Goal: Task Accomplishment & Management: Manage account settings

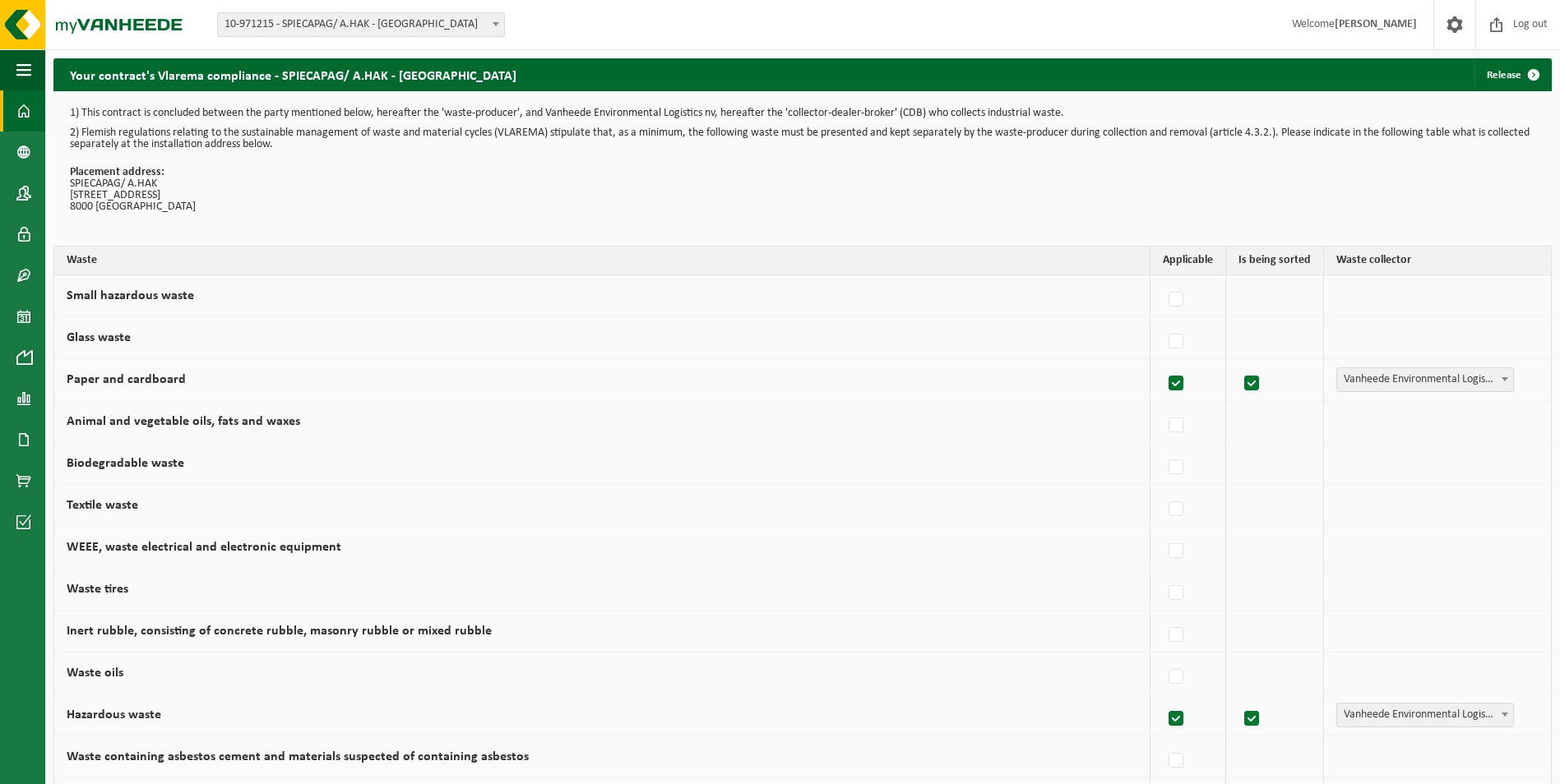
click at [19, 111] on span at bounding box center [23, 111] width 15 height 41
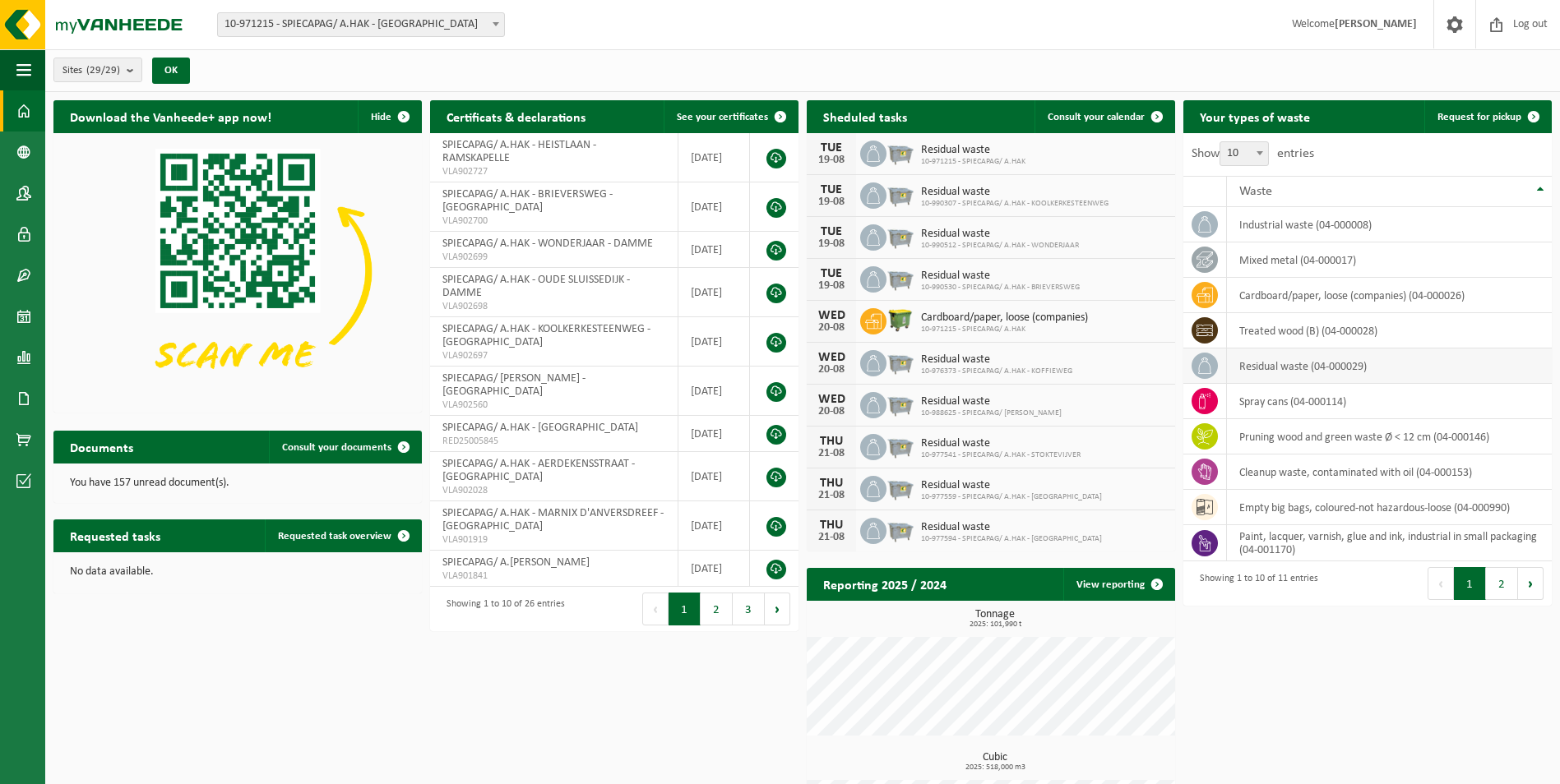
click at [1301, 371] on td "residual waste (04-000029)" at bounding box center [1388, 365] width 325 height 35
click at [1202, 361] on icon at bounding box center [1204, 365] width 13 height 16
click at [1473, 113] on span "Request for pickup" at bounding box center [1479, 117] width 84 height 11
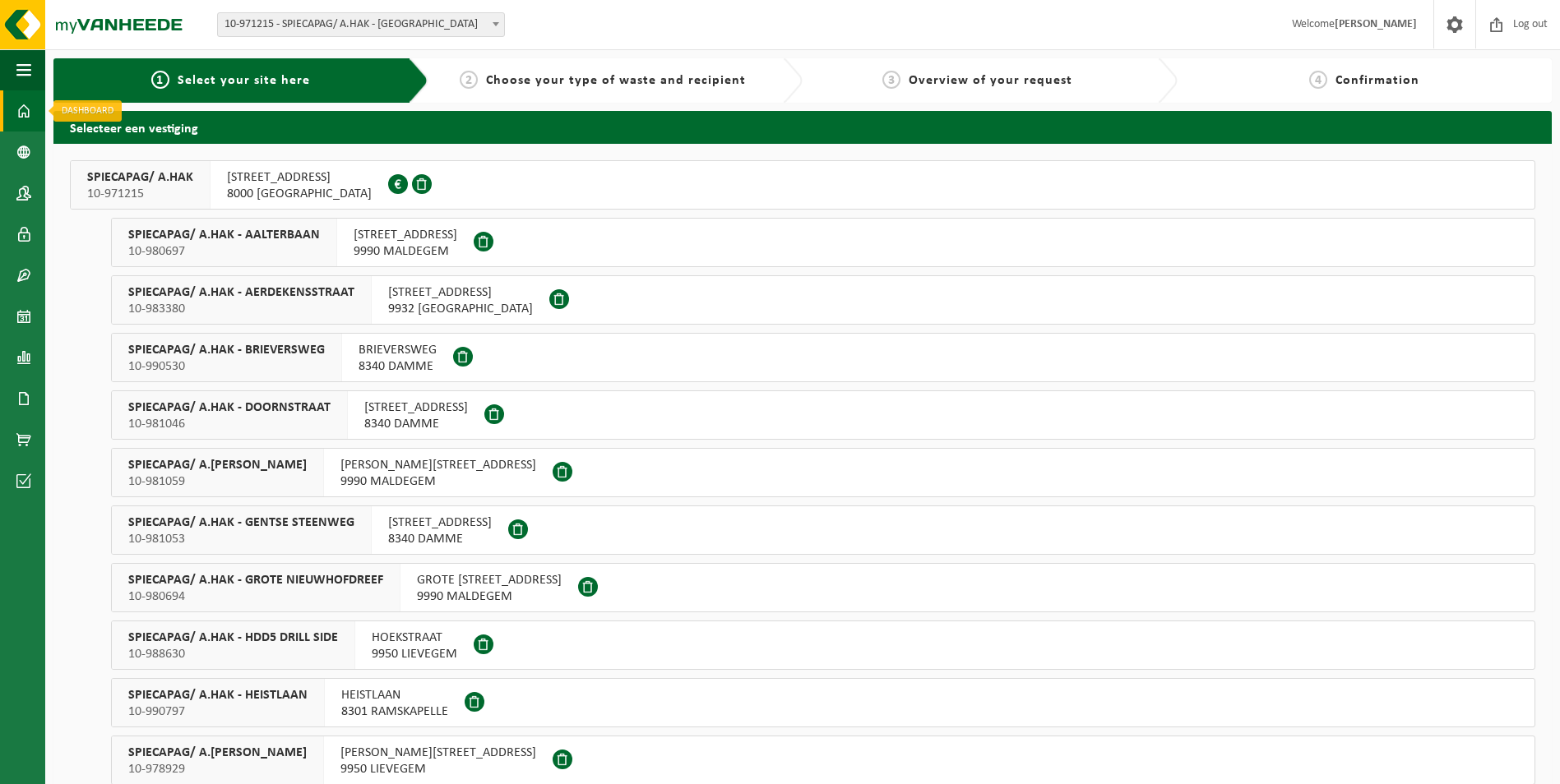
click at [23, 112] on span at bounding box center [23, 111] width 15 height 41
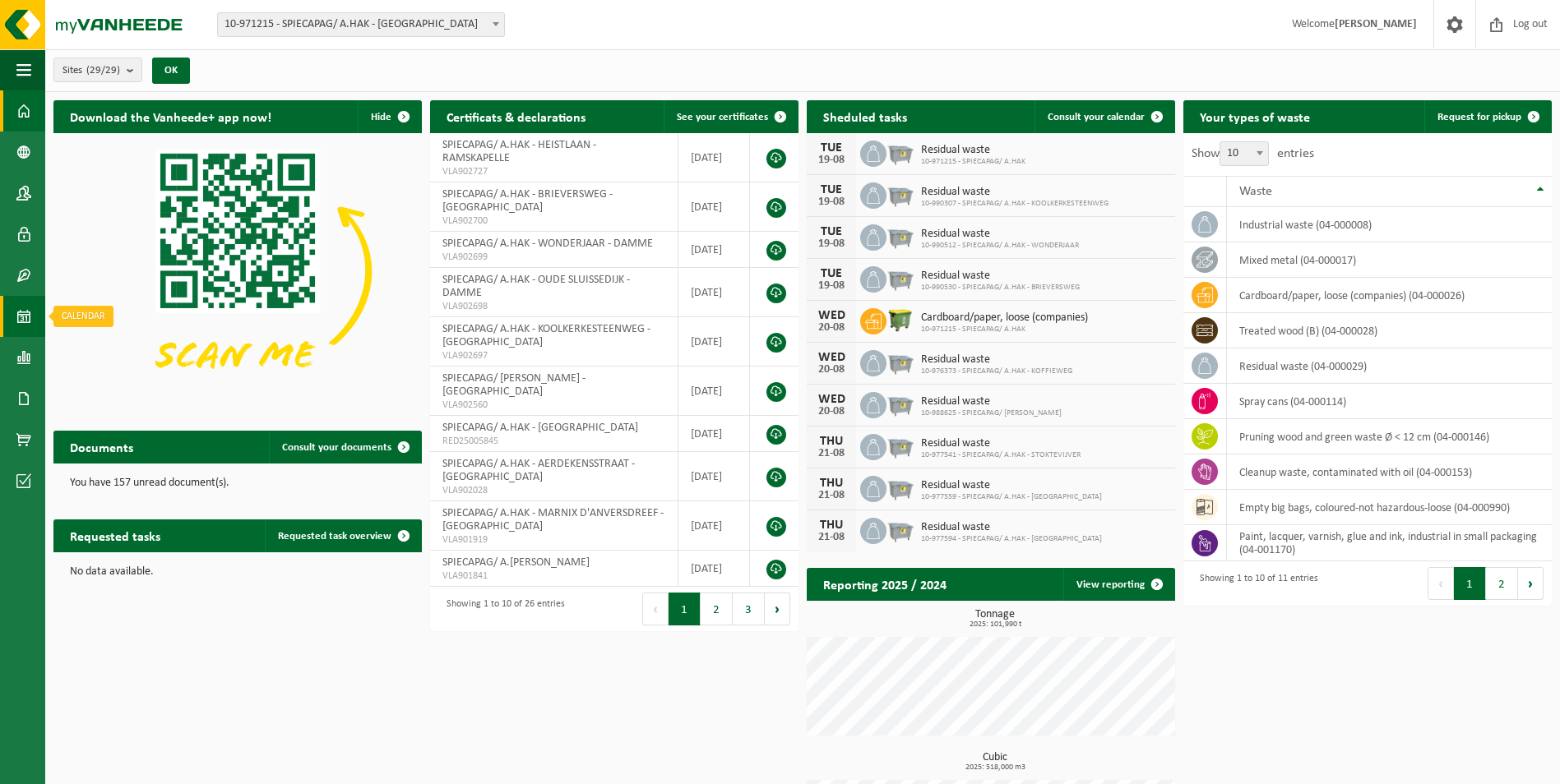
click at [21, 314] on span at bounding box center [23, 317] width 15 height 41
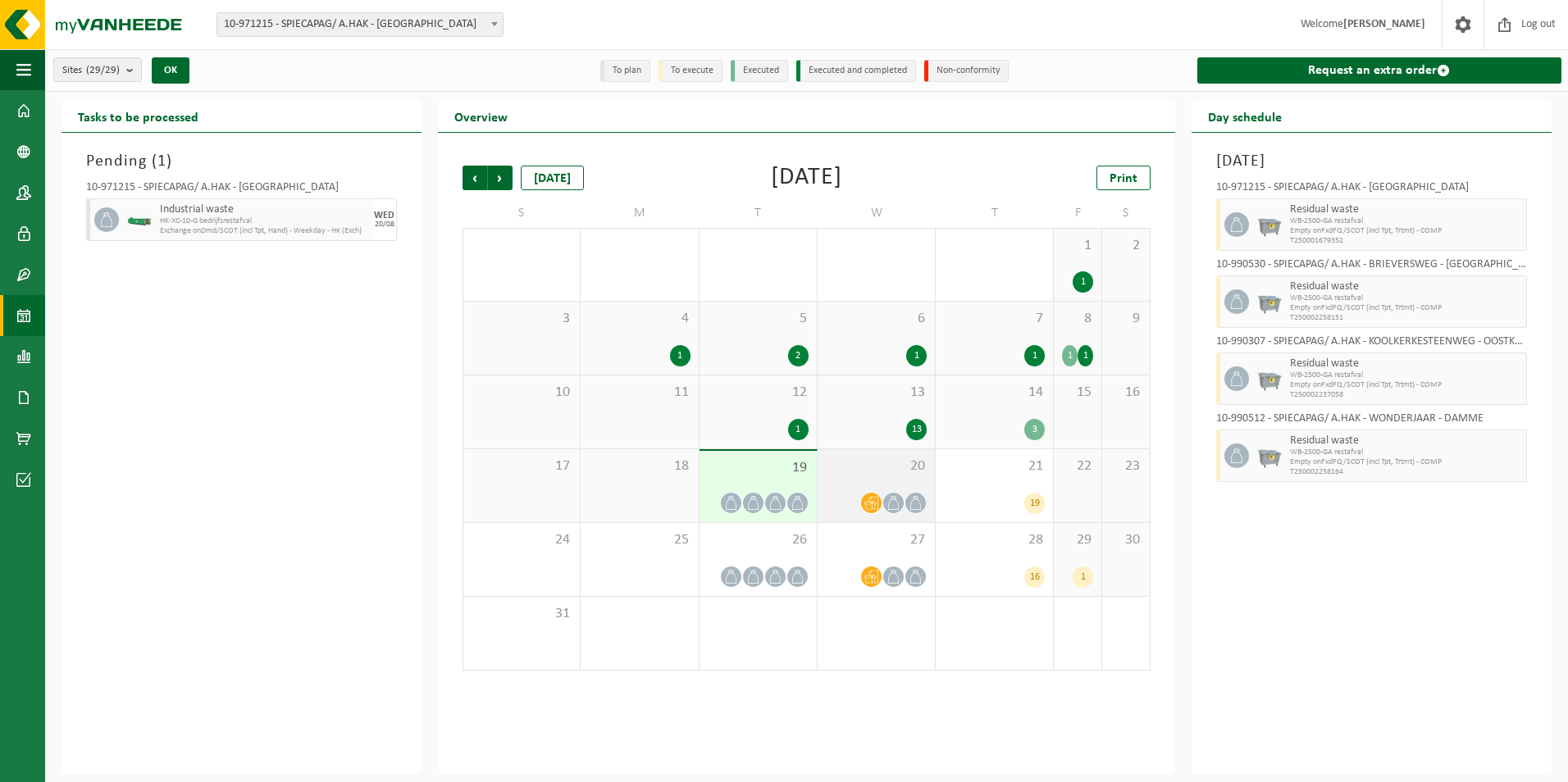
click at [900, 463] on span "20" at bounding box center [876, 466] width 101 height 18
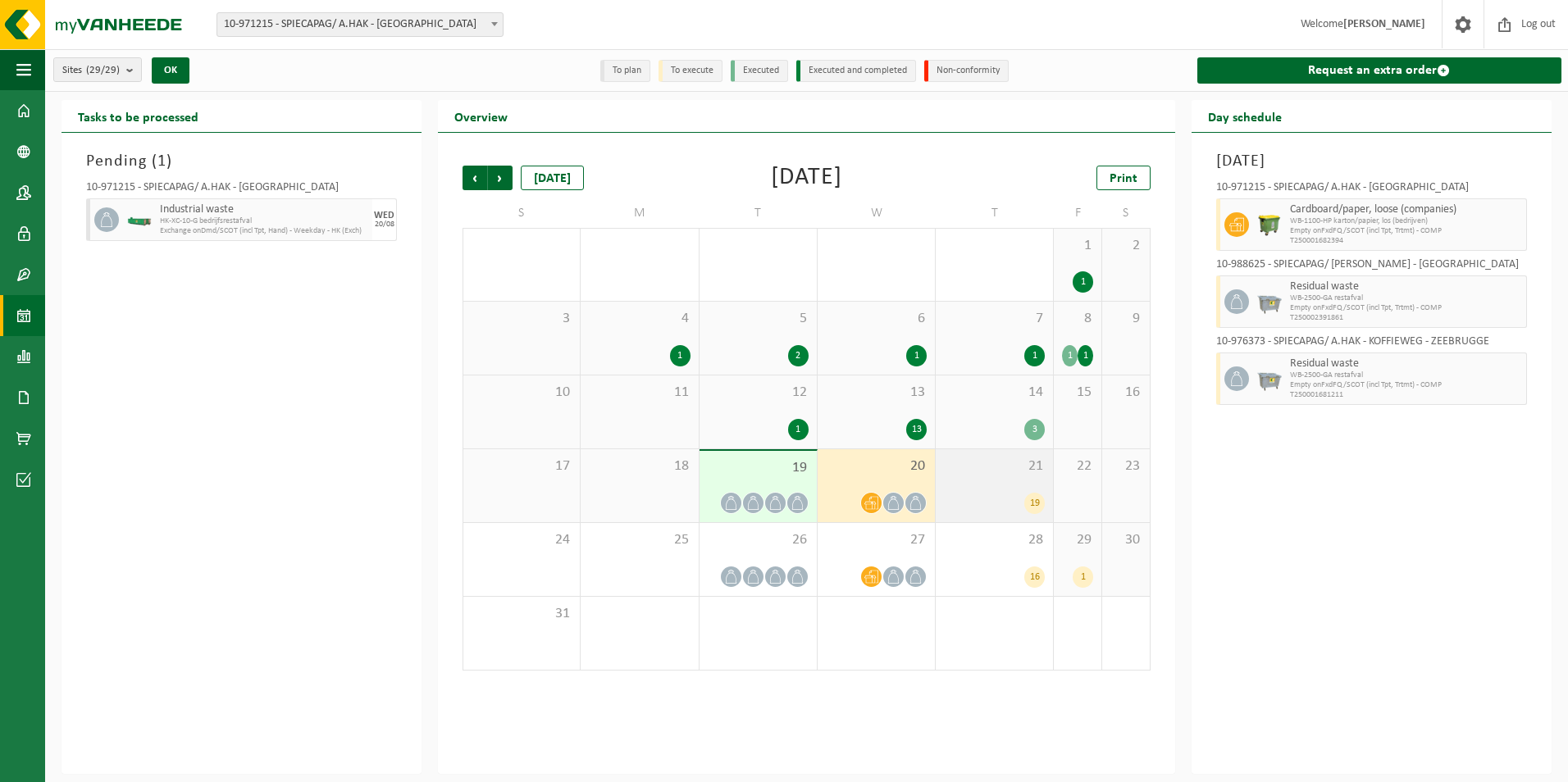
click at [983, 495] on div "19" at bounding box center [994, 503] width 101 height 21
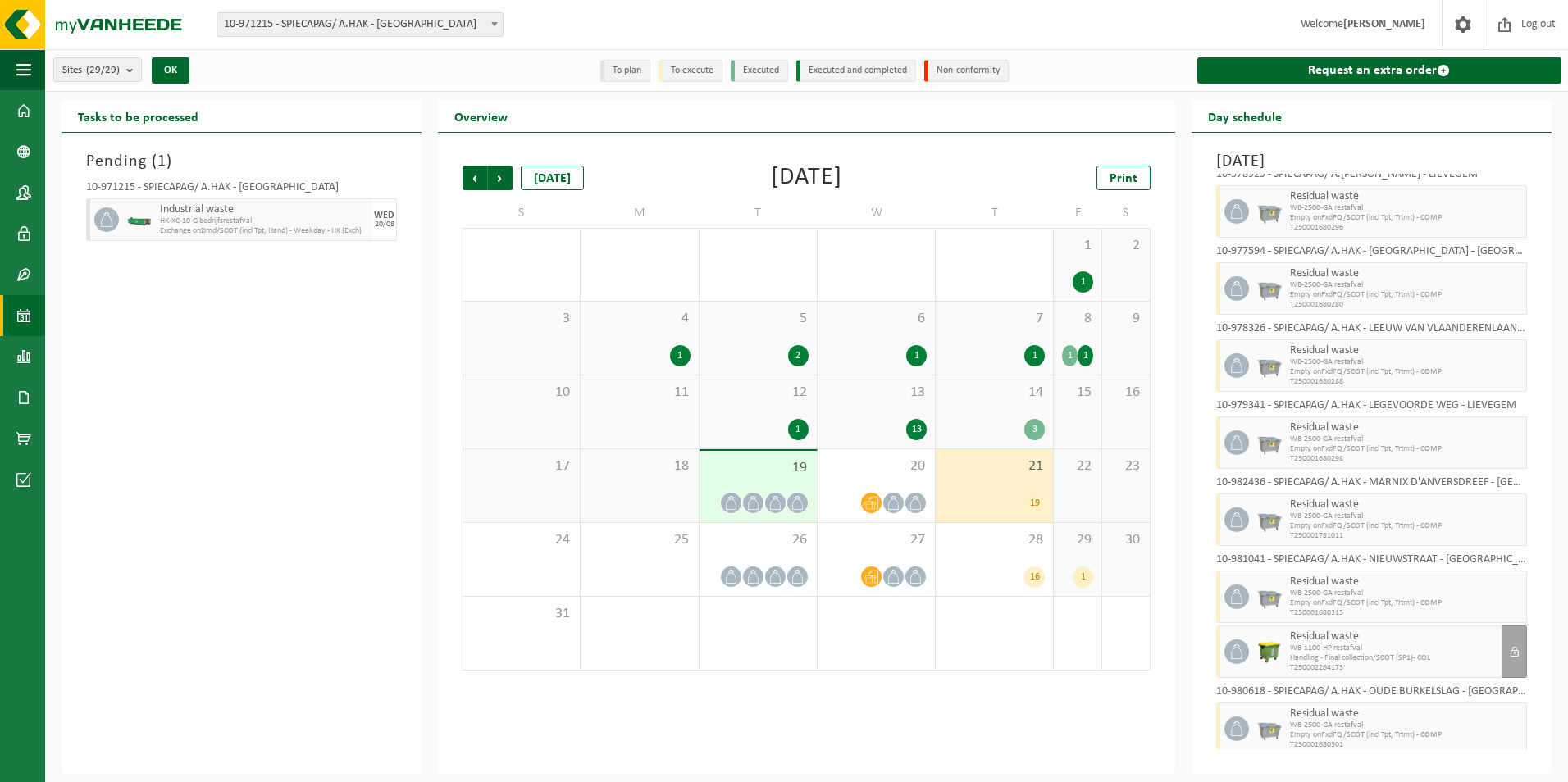
scroll to position [579, 0]
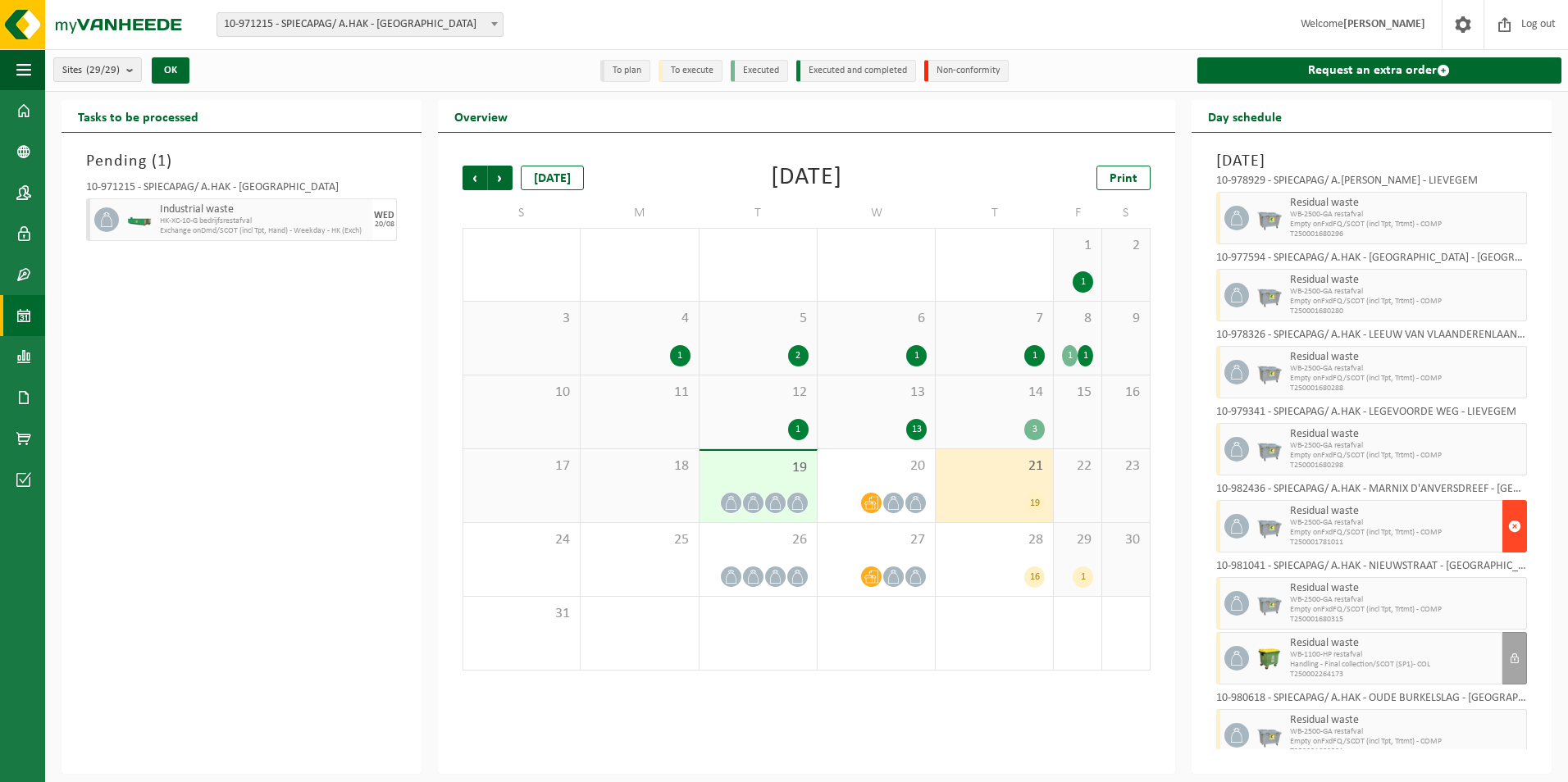
click at [1508, 526] on span "button" at bounding box center [1514, 526] width 13 height 33
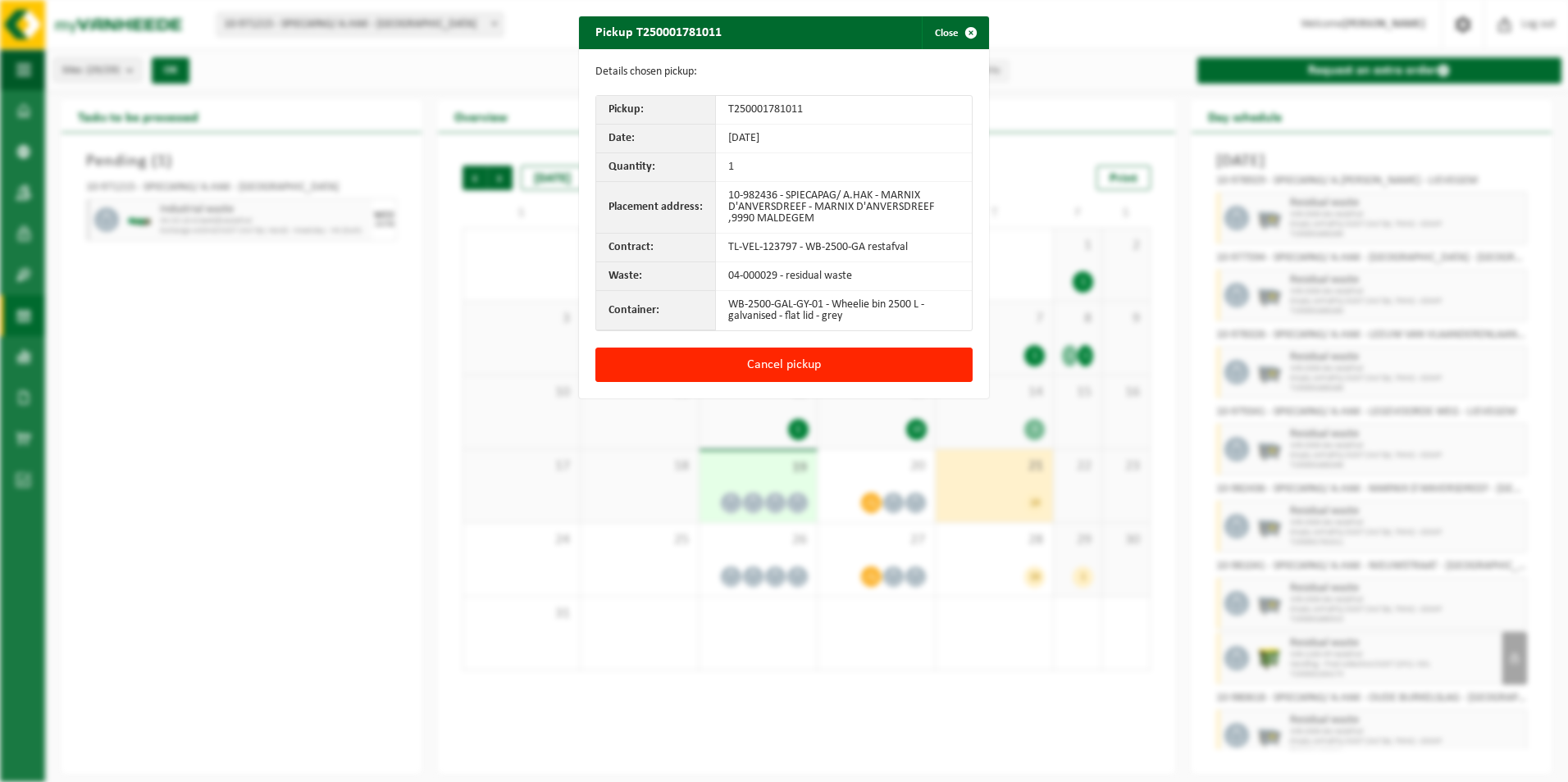
click at [773, 358] on button "Cancel pickup" at bounding box center [783, 364] width 377 height 34
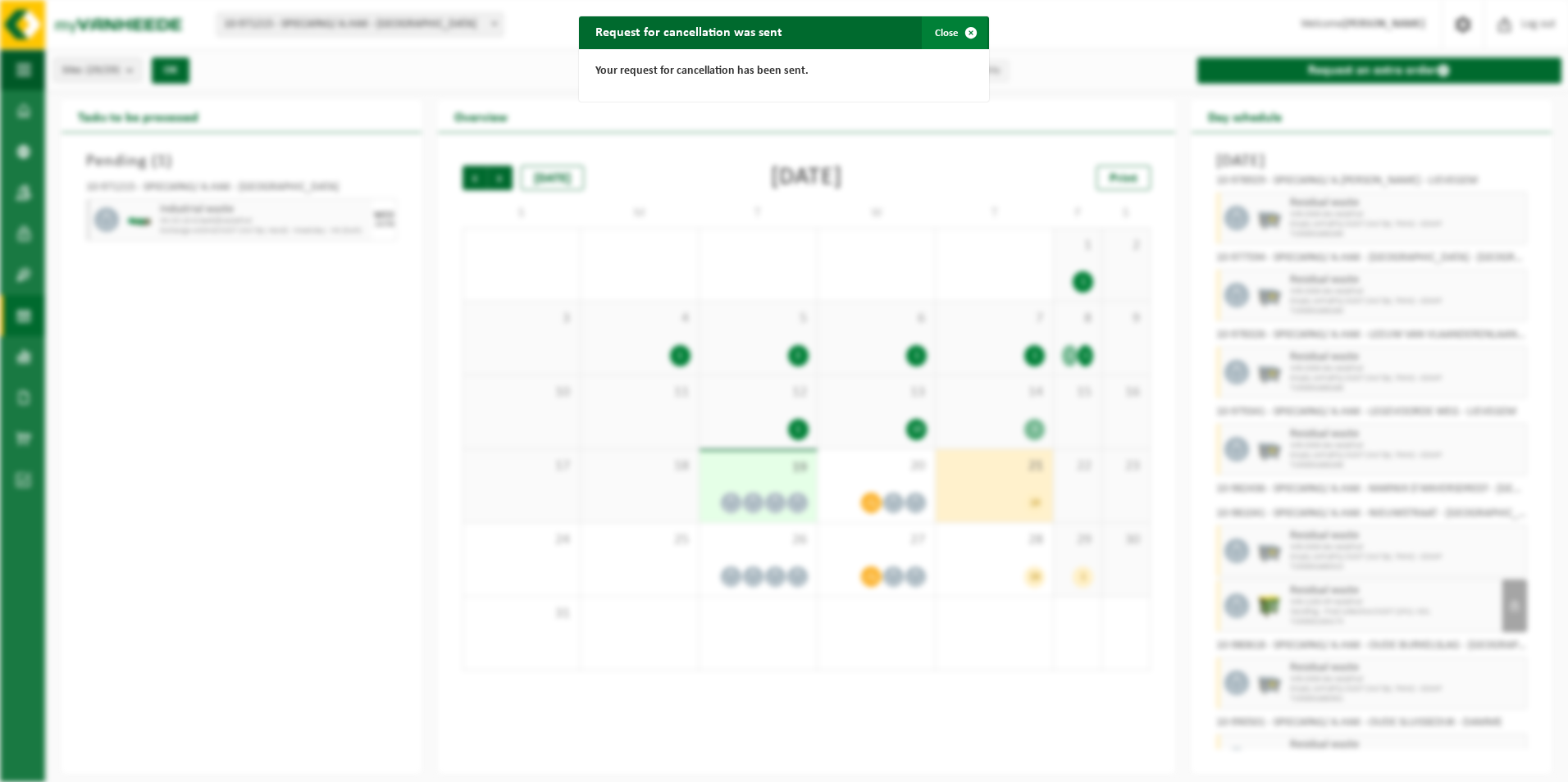
click at [964, 30] on span "button" at bounding box center [970, 32] width 33 height 33
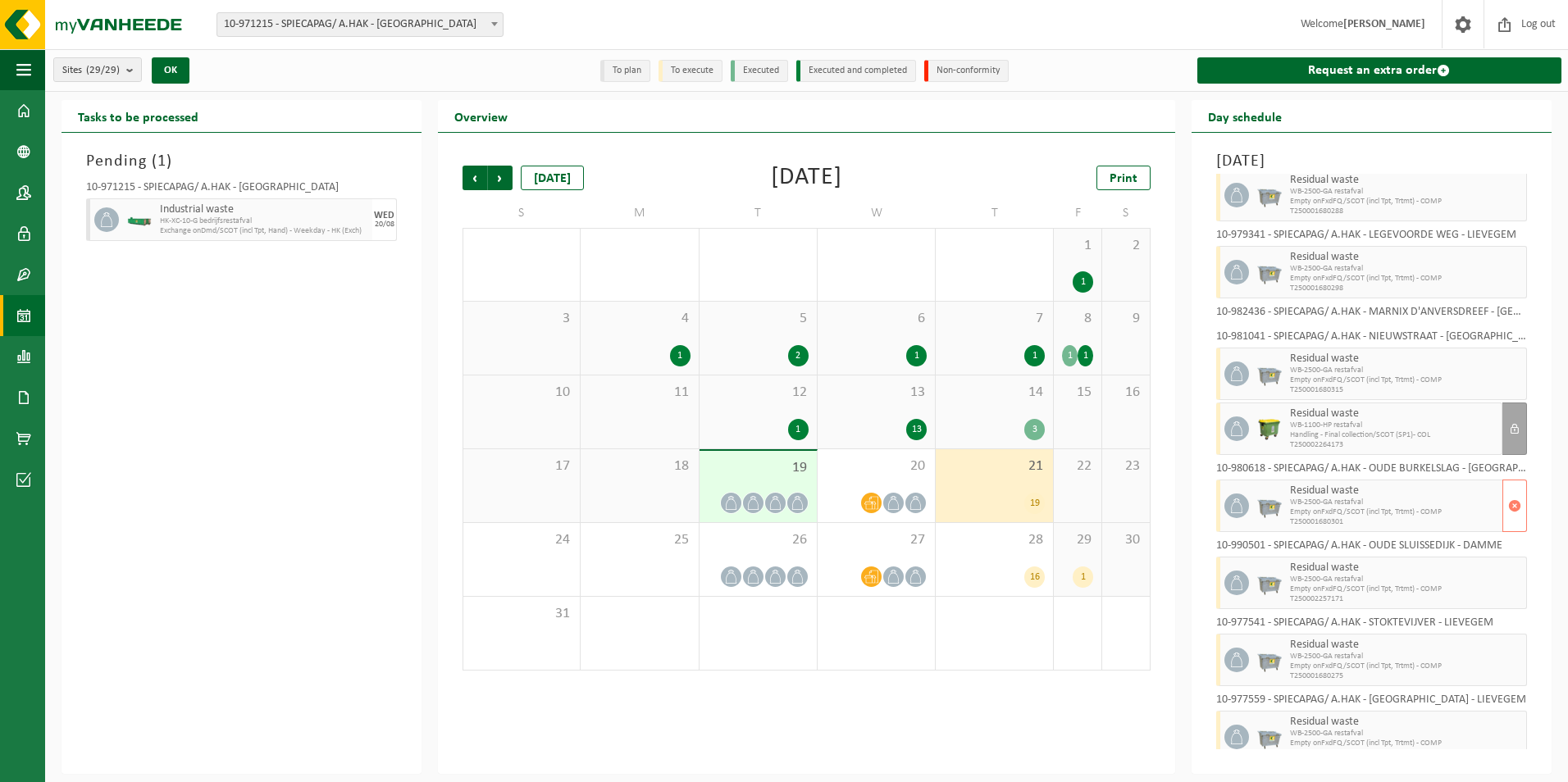
scroll to position [773, 0]
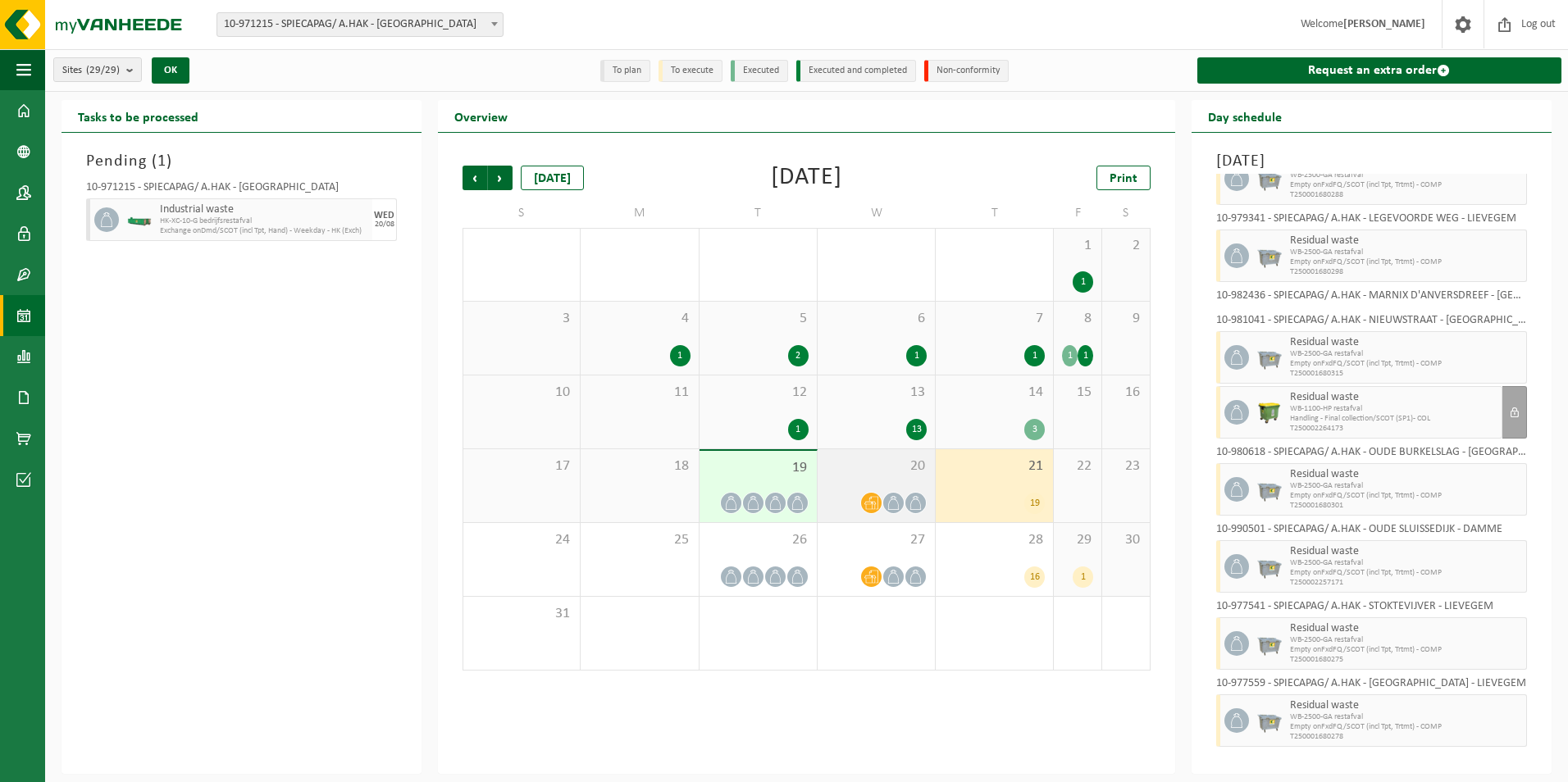
click at [875, 497] on icon at bounding box center [871, 503] width 14 height 14
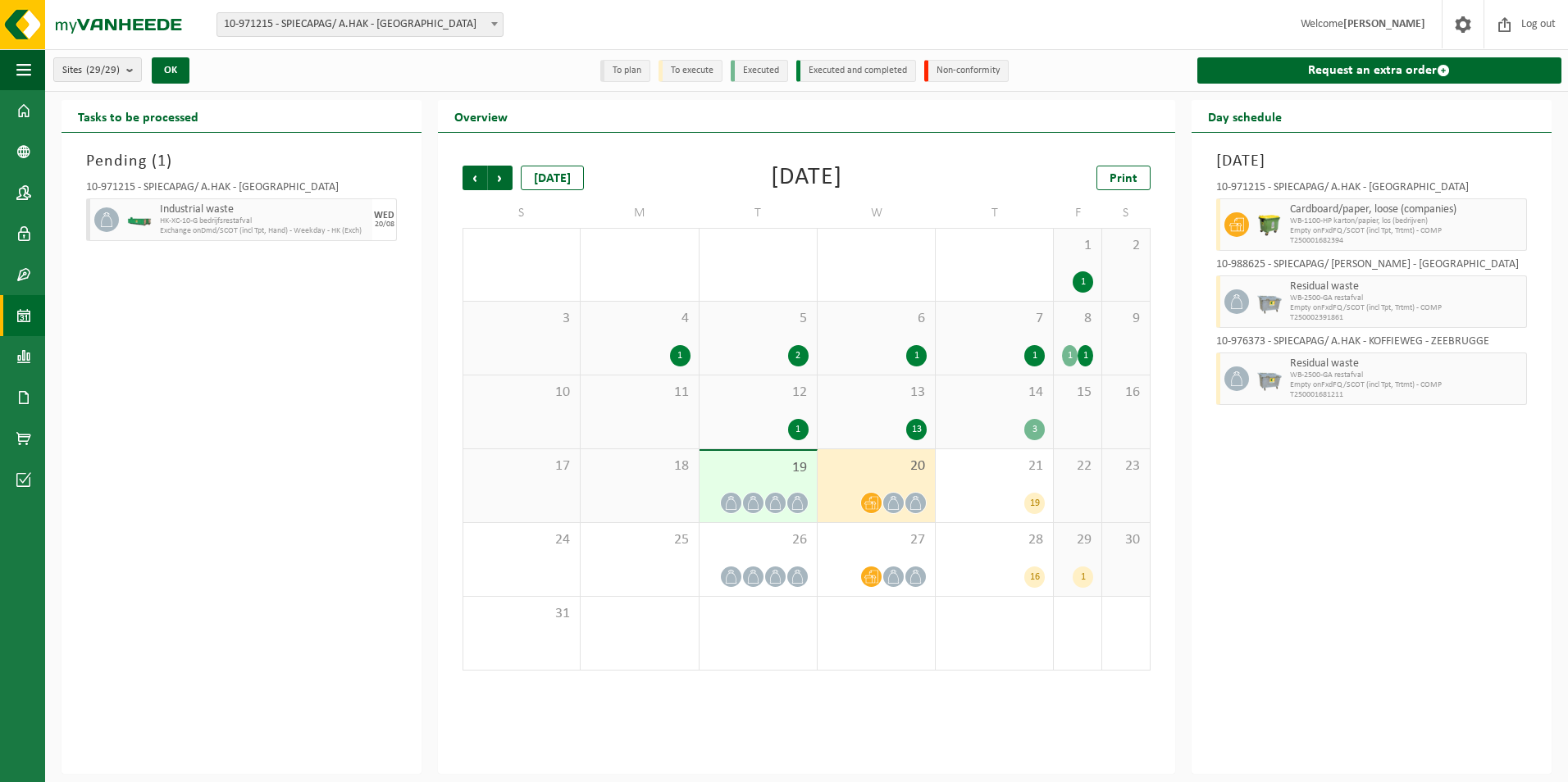
click at [886, 476] on div "20" at bounding box center [877, 486] width 117 height 73
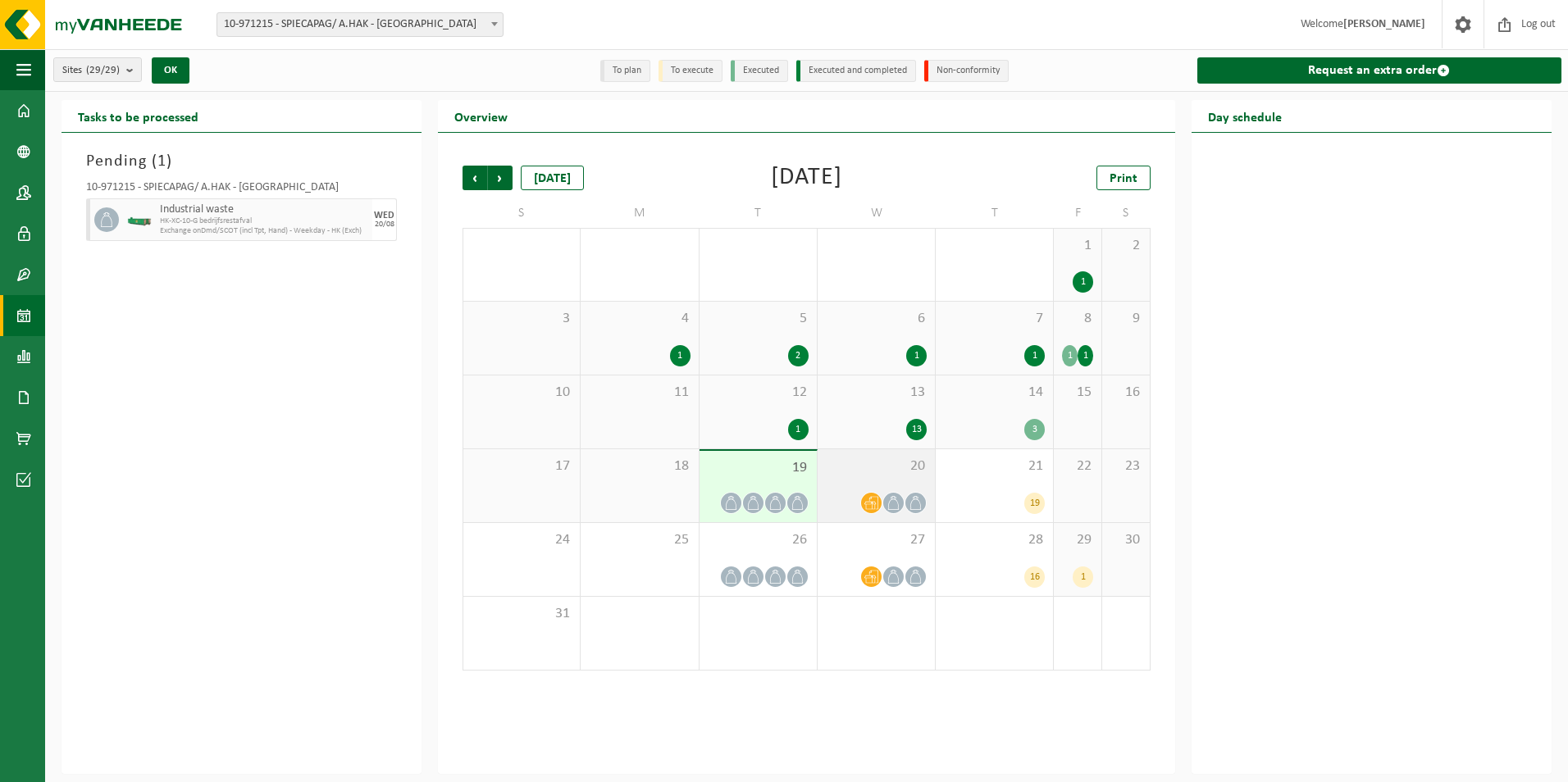
click at [904, 475] on div "20" at bounding box center [877, 486] width 117 height 73
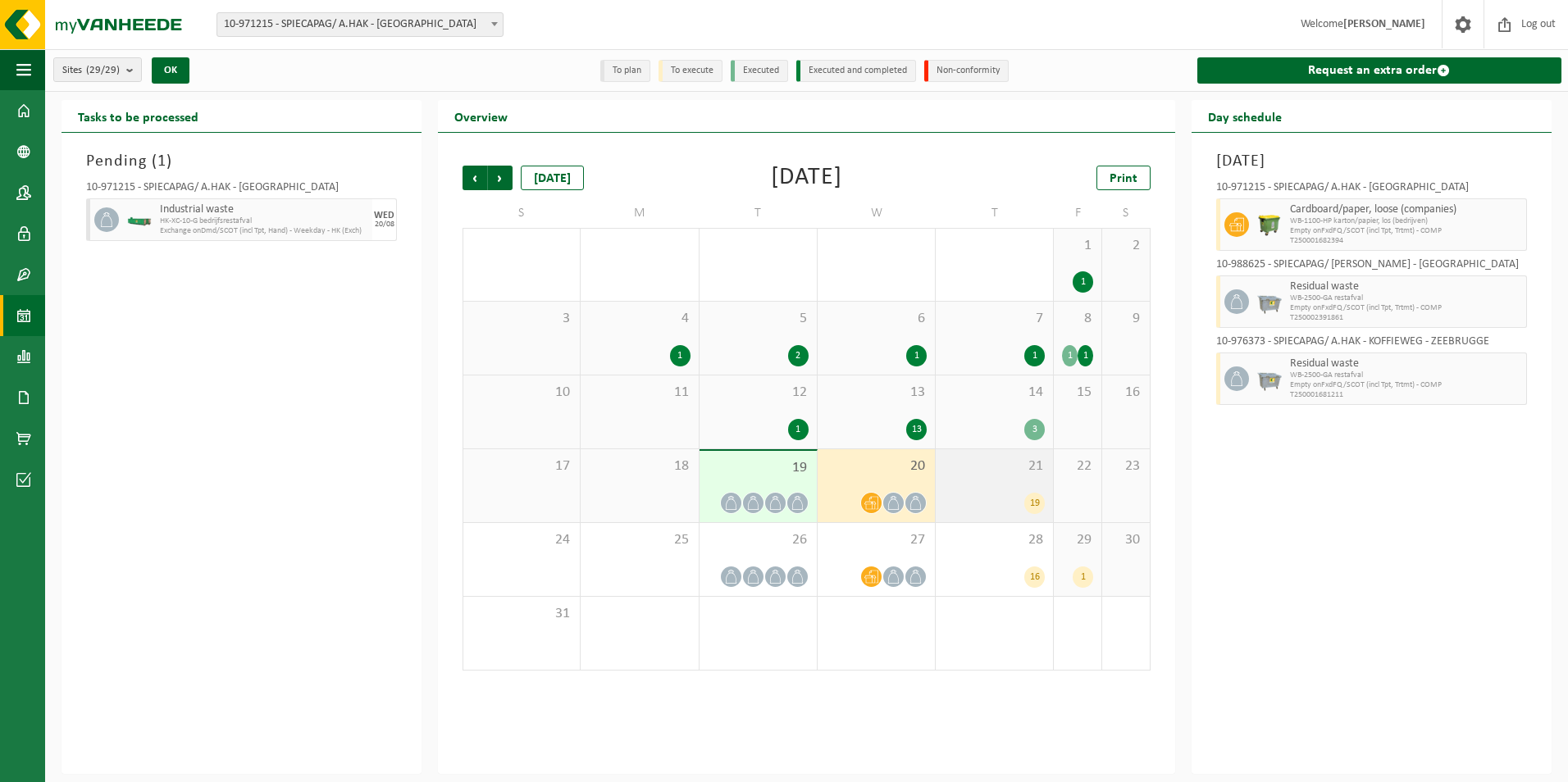
click at [1003, 495] on div "19" at bounding box center [994, 503] width 101 height 21
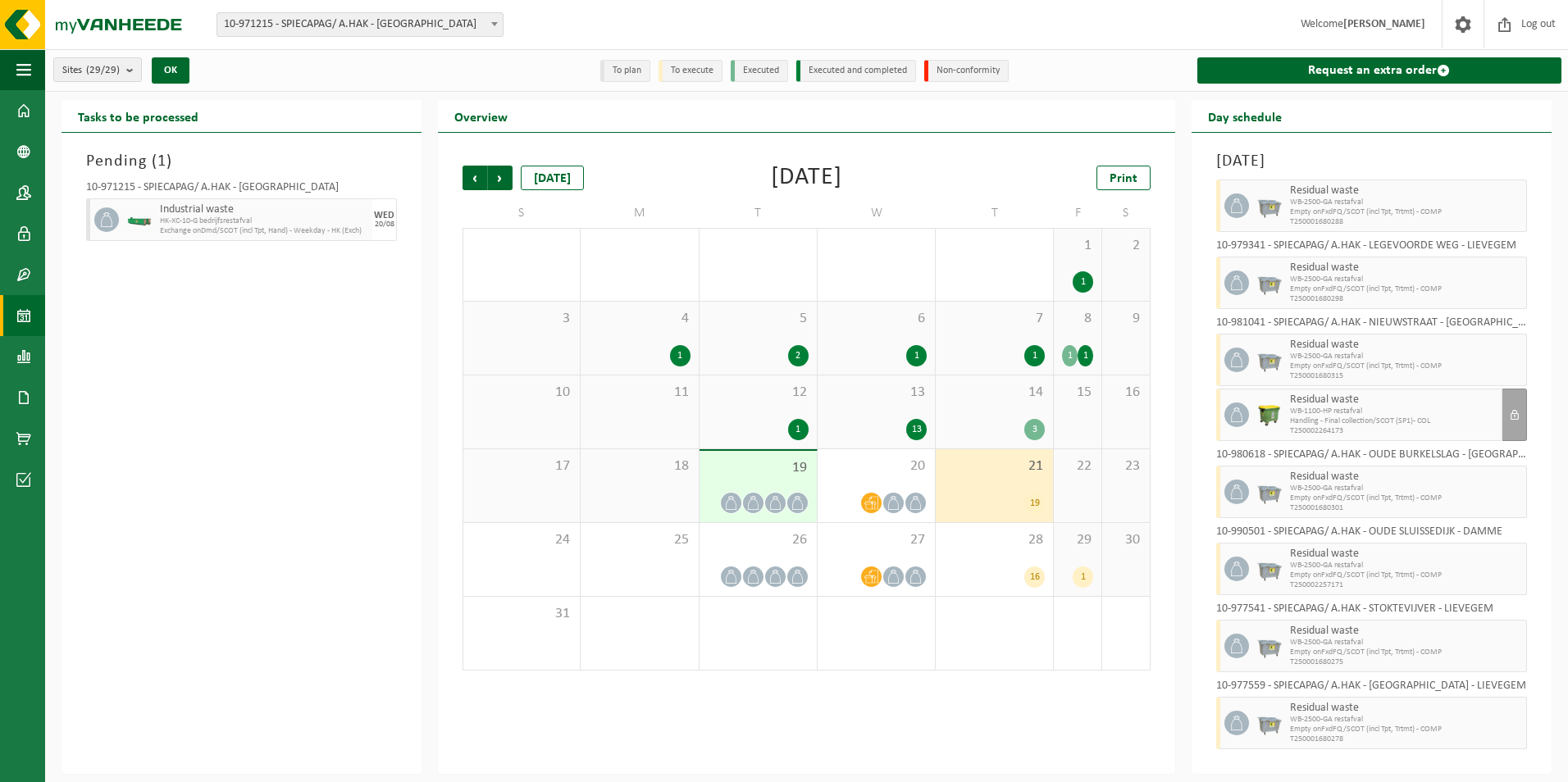
scroll to position [748, 0]
click at [774, 566] on div at bounding box center [775, 577] width 22 height 22
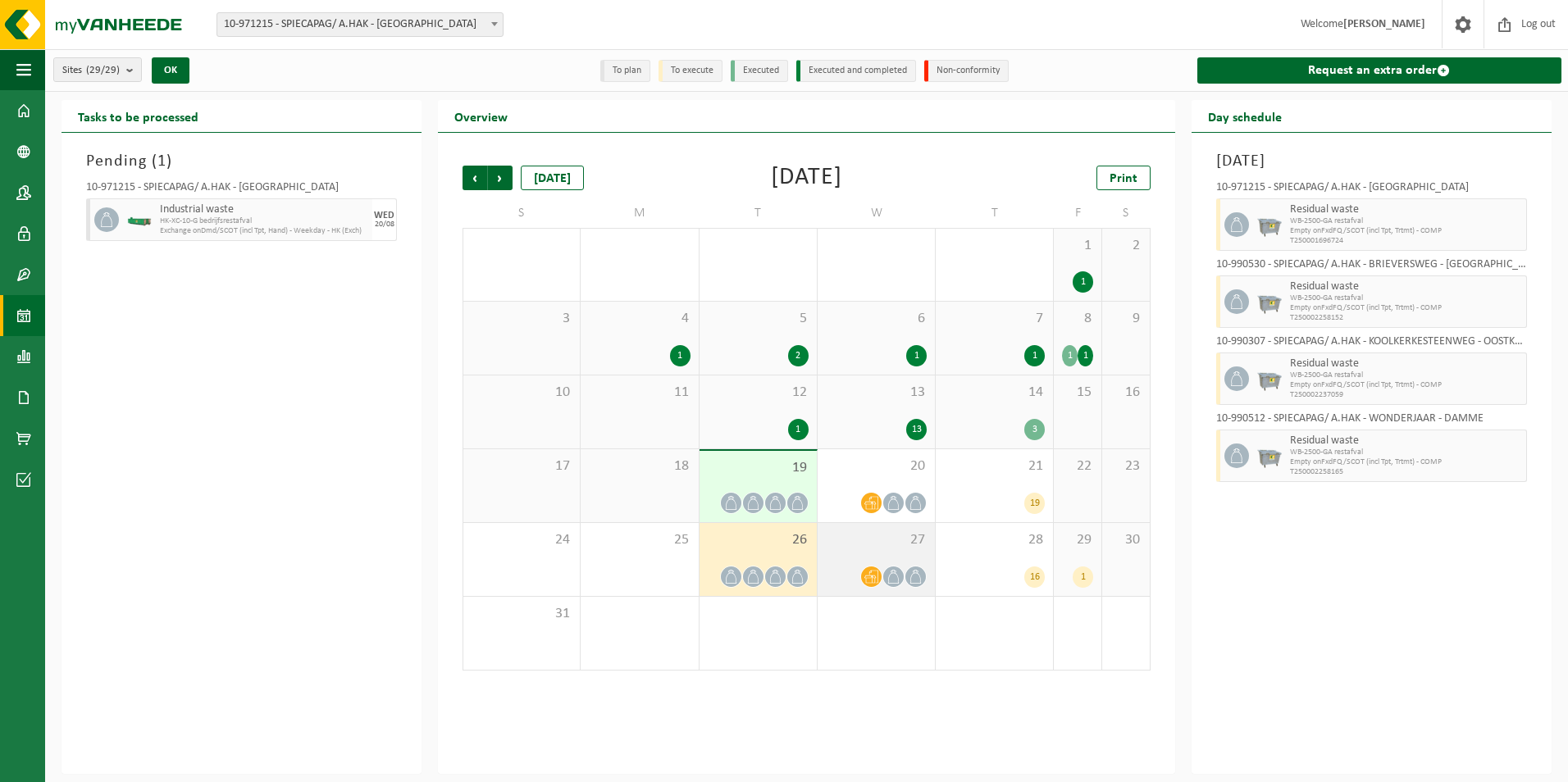
click at [873, 555] on div "27" at bounding box center [877, 560] width 117 height 73
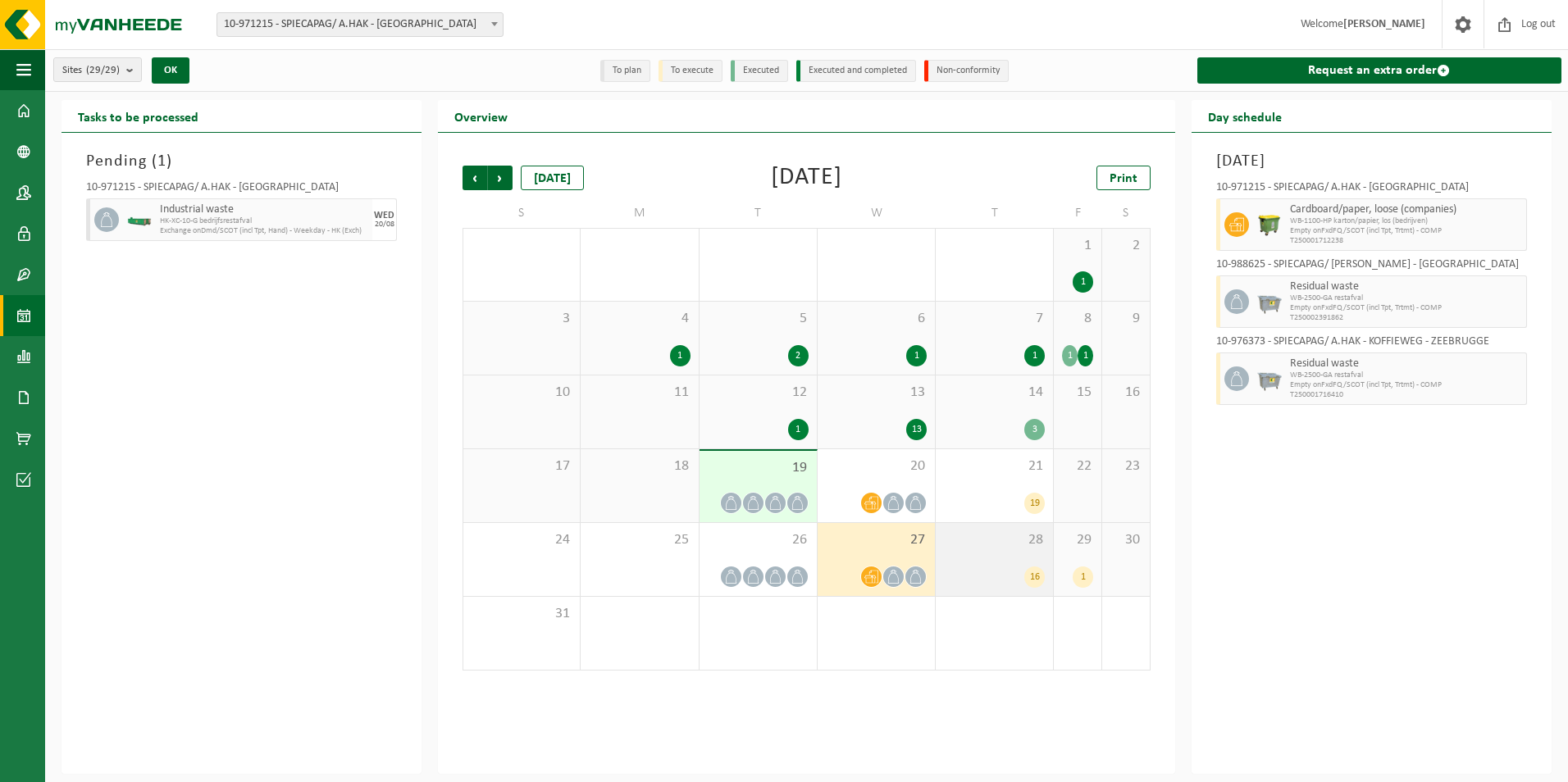
click at [987, 561] on div "28 16" at bounding box center [994, 560] width 117 height 73
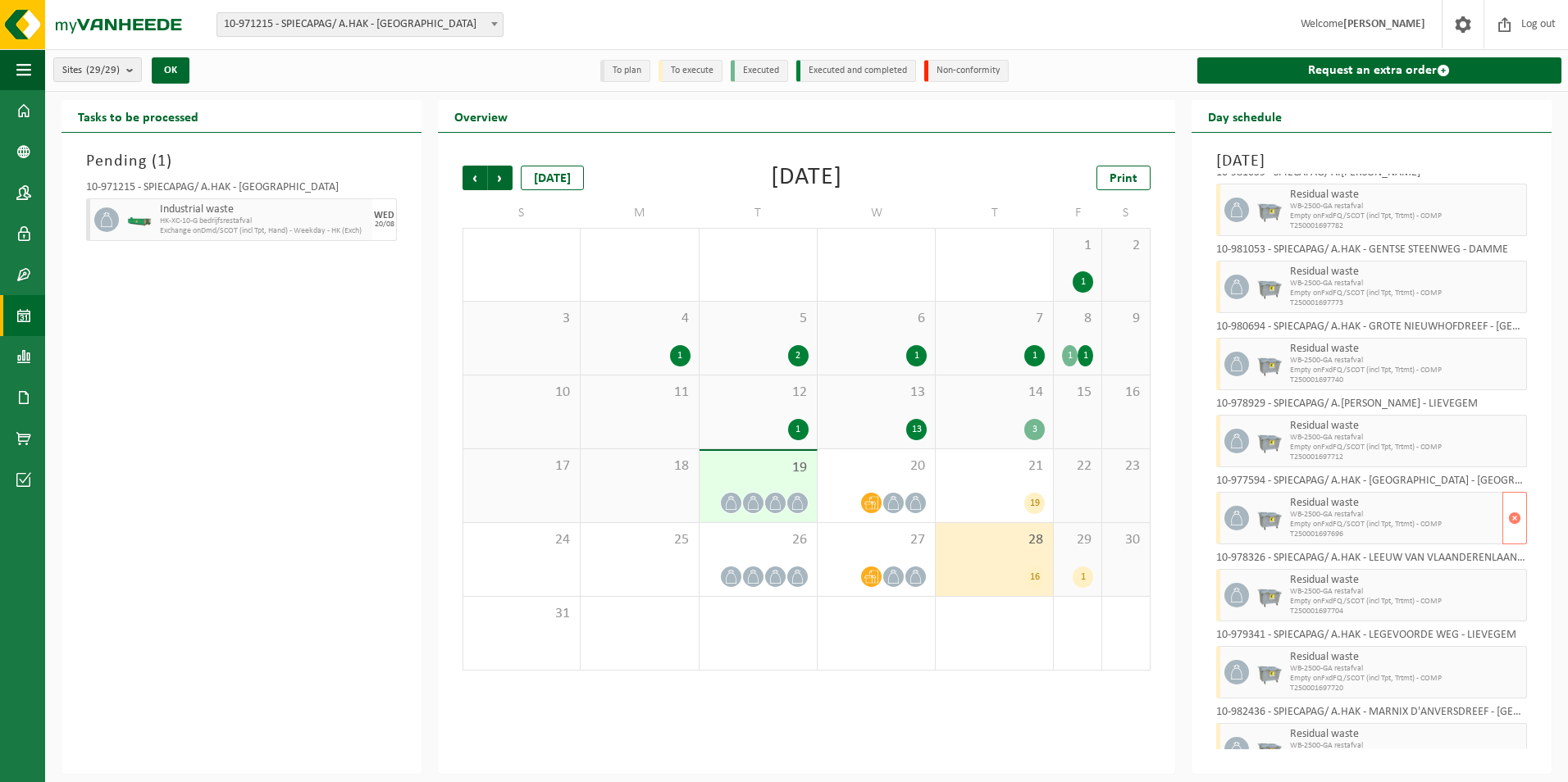
scroll to position [328, 0]
click at [1508, 670] on span "button" at bounding box center [1514, 667] width 13 height 33
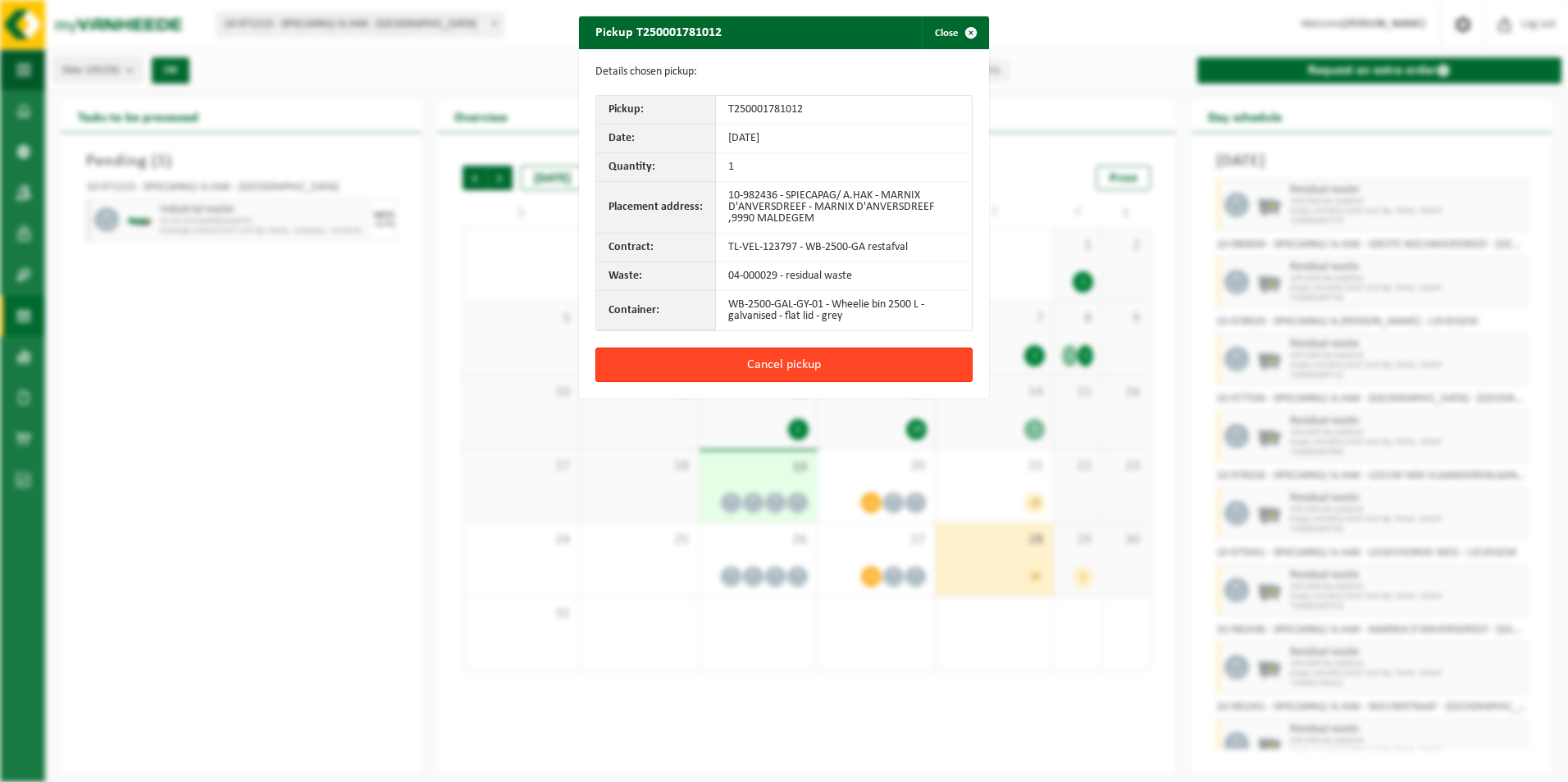
click at [789, 365] on button "Cancel pickup" at bounding box center [783, 364] width 377 height 34
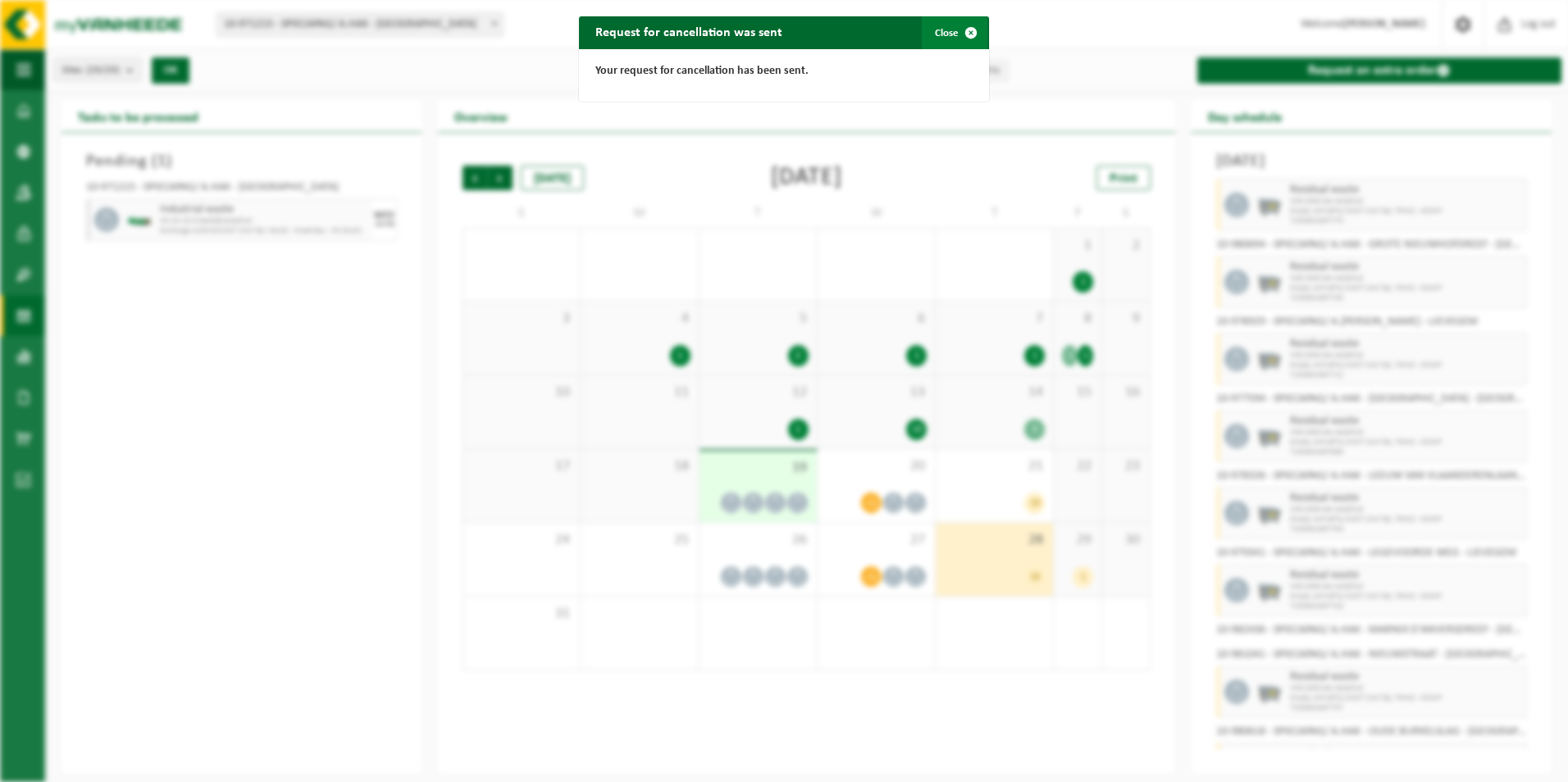
click at [944, 31] on button "Close" at bounding box center [954, 32] width 66 height 33
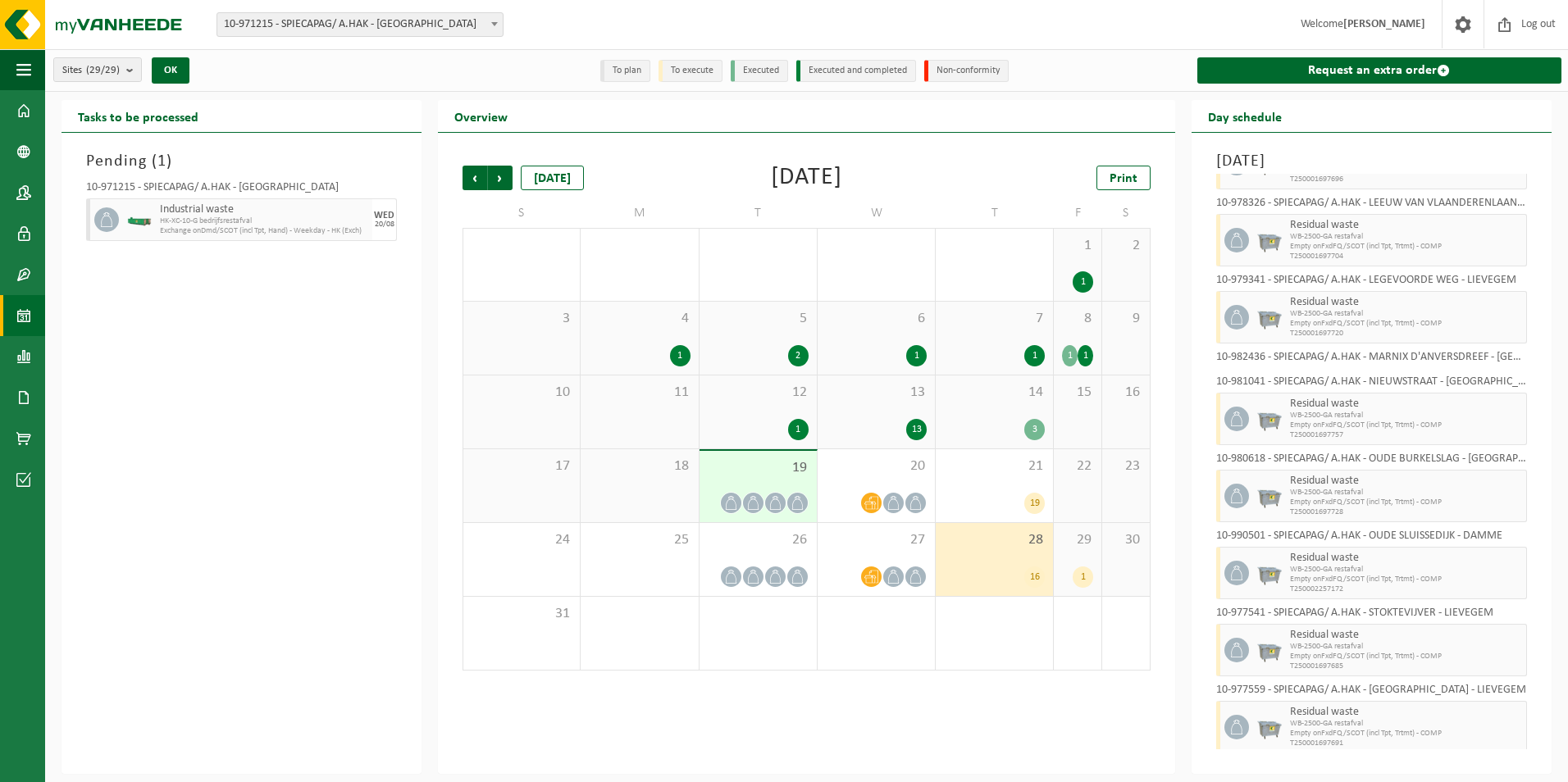
scroll to position [608, 0]
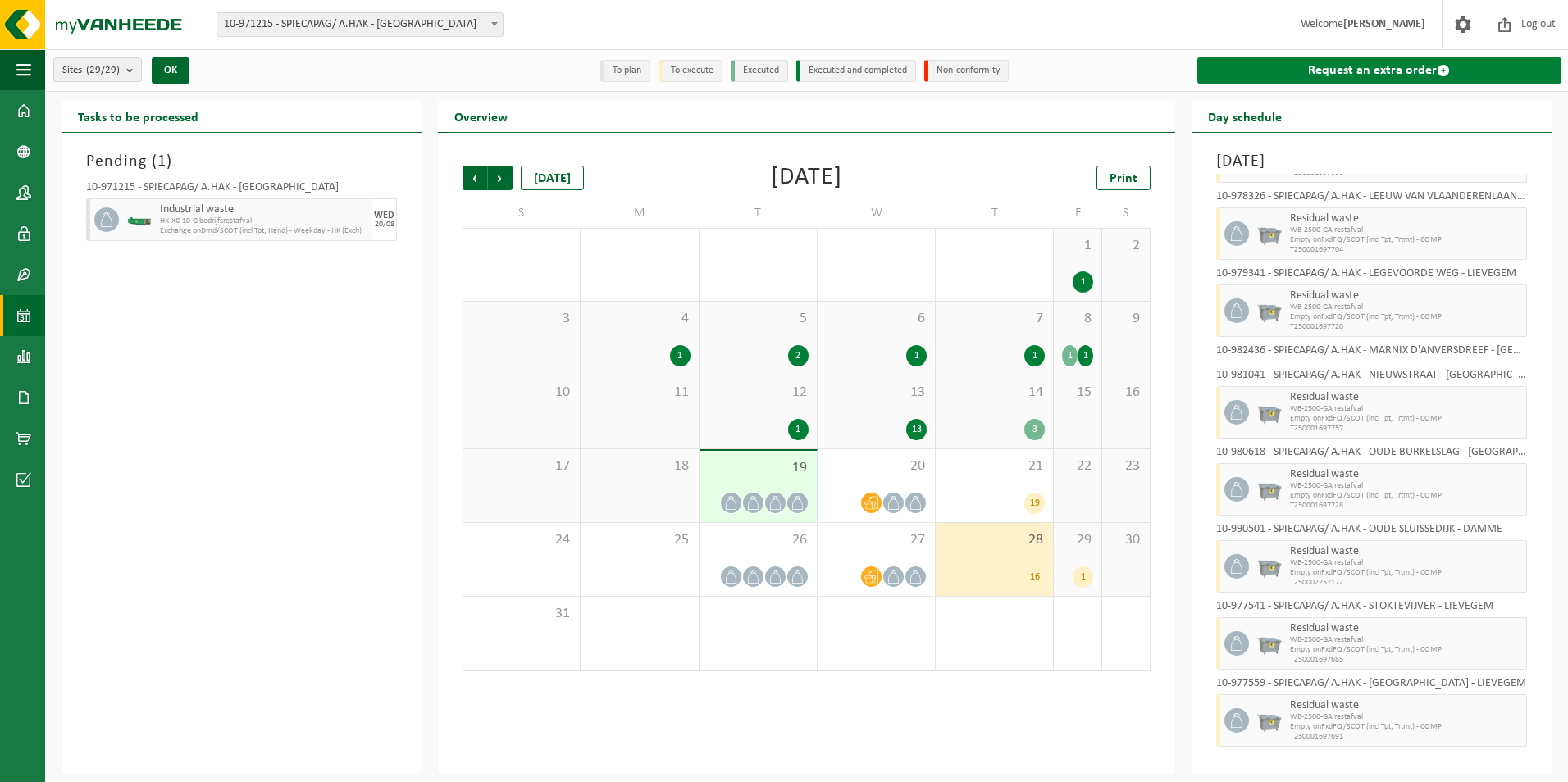
click at [1412, 68] on link "Request an extra order" at bounding box center [1380, 70] width 364 height 26
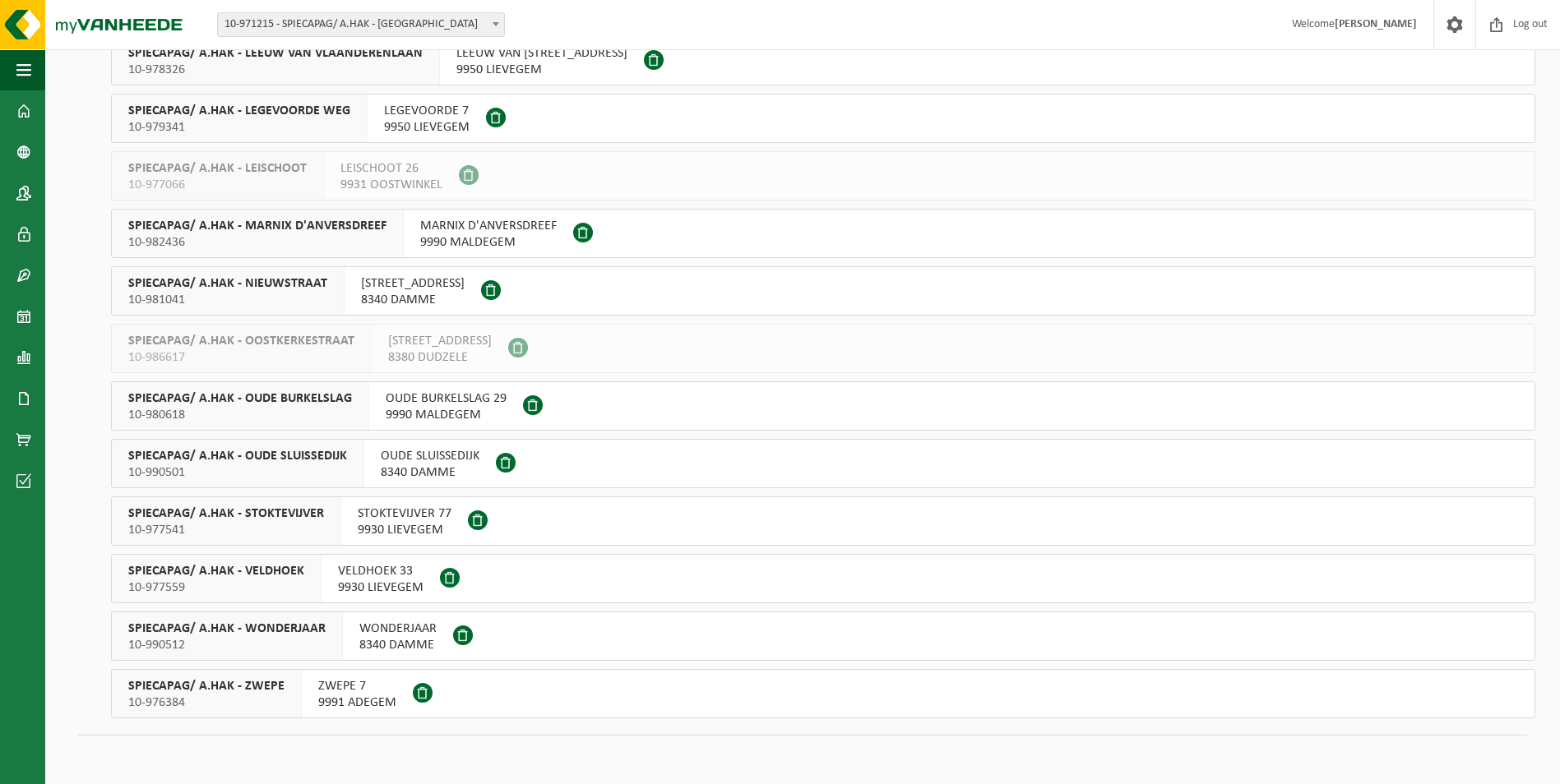
scroll to position [1103, 0]
click at [416, 695] on span at bounding box center [422, 692] width 20 height 20
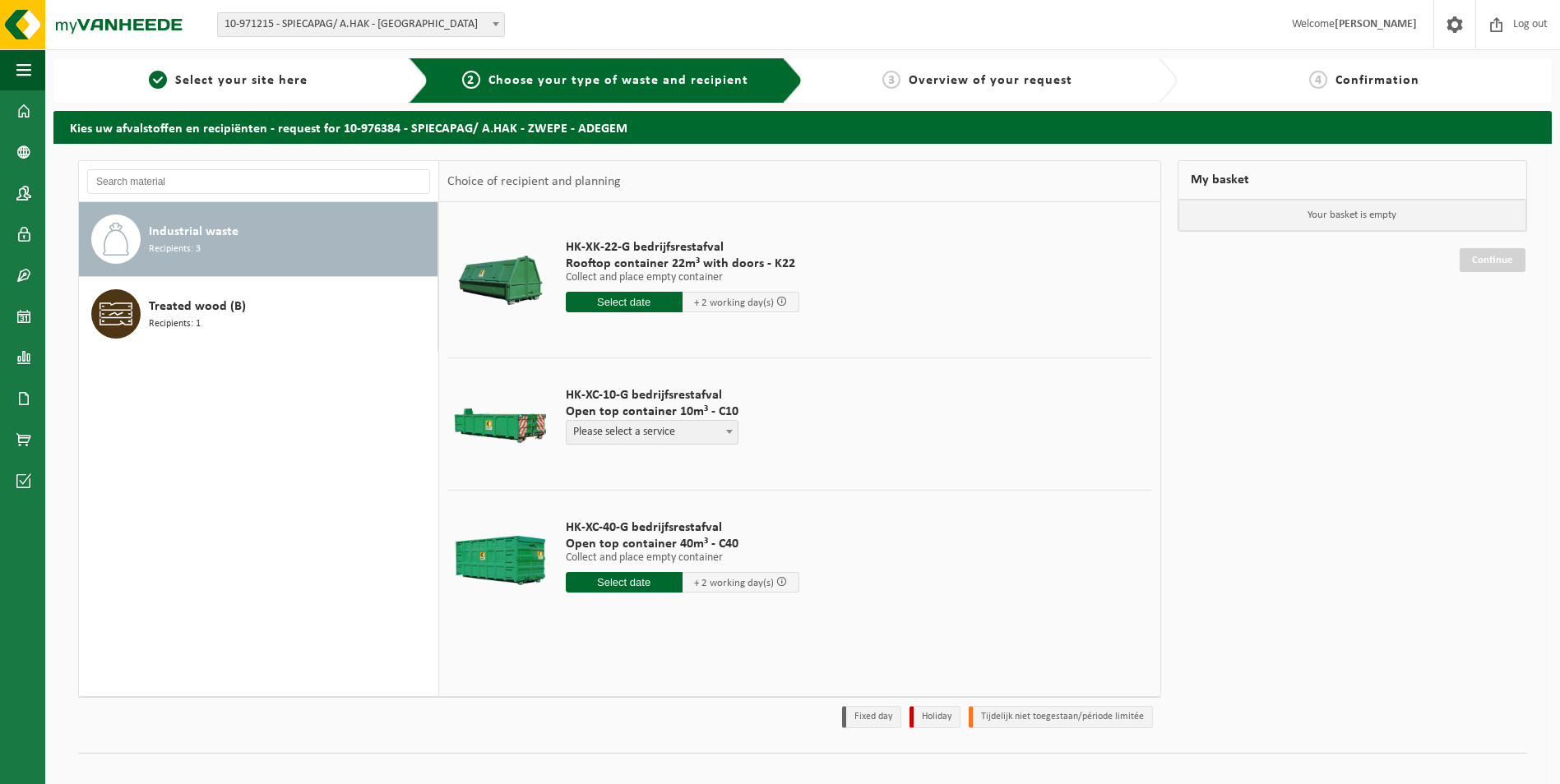
click at [629, 303] on input "text" at bounding box center [624, 302] width 117 height 20
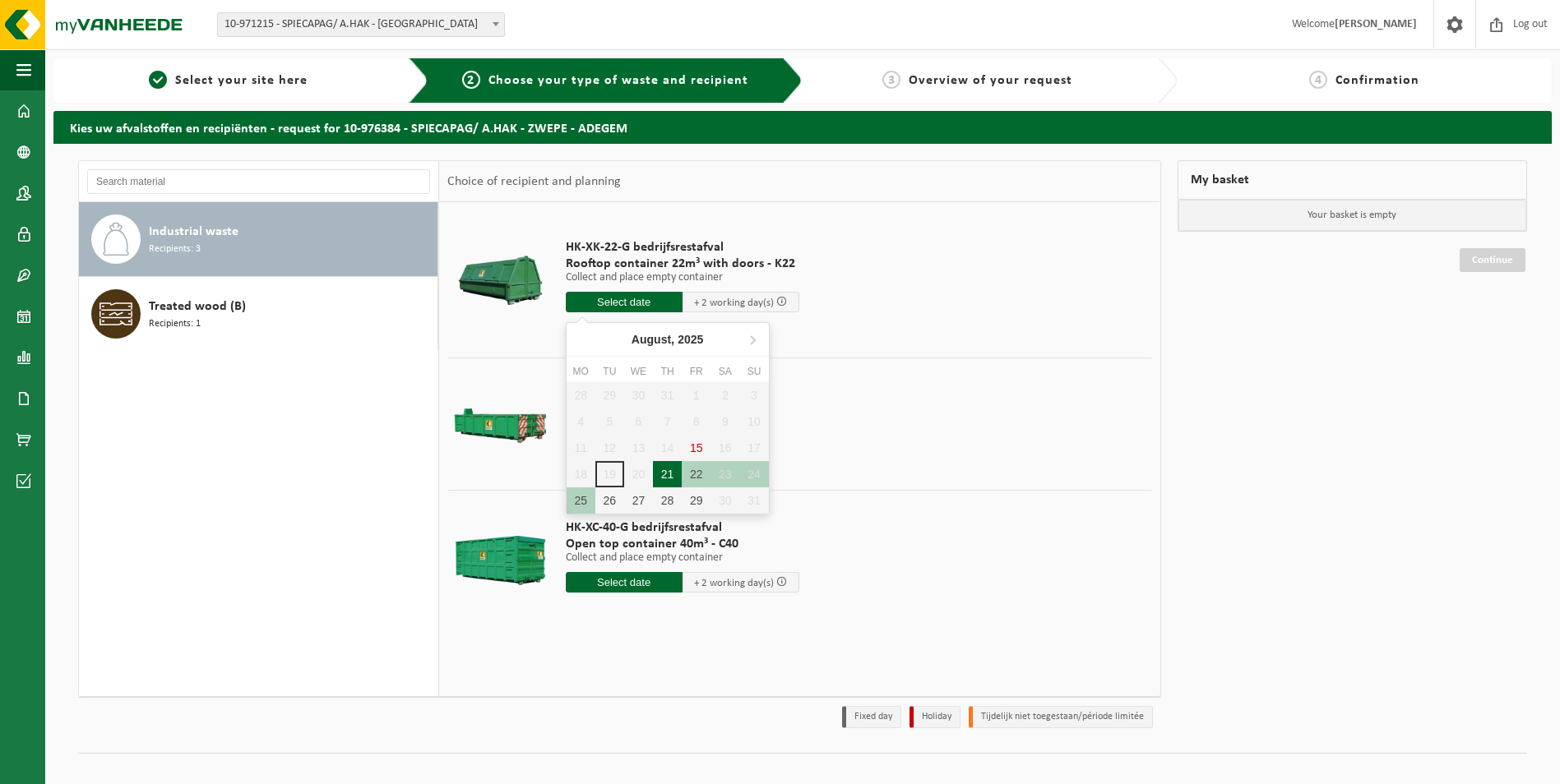
click at [667, 473] on div "21" at bounding box center [667, 473] width 29 height 26
type input "From 2025-08-21"
type input "2025-08-21"
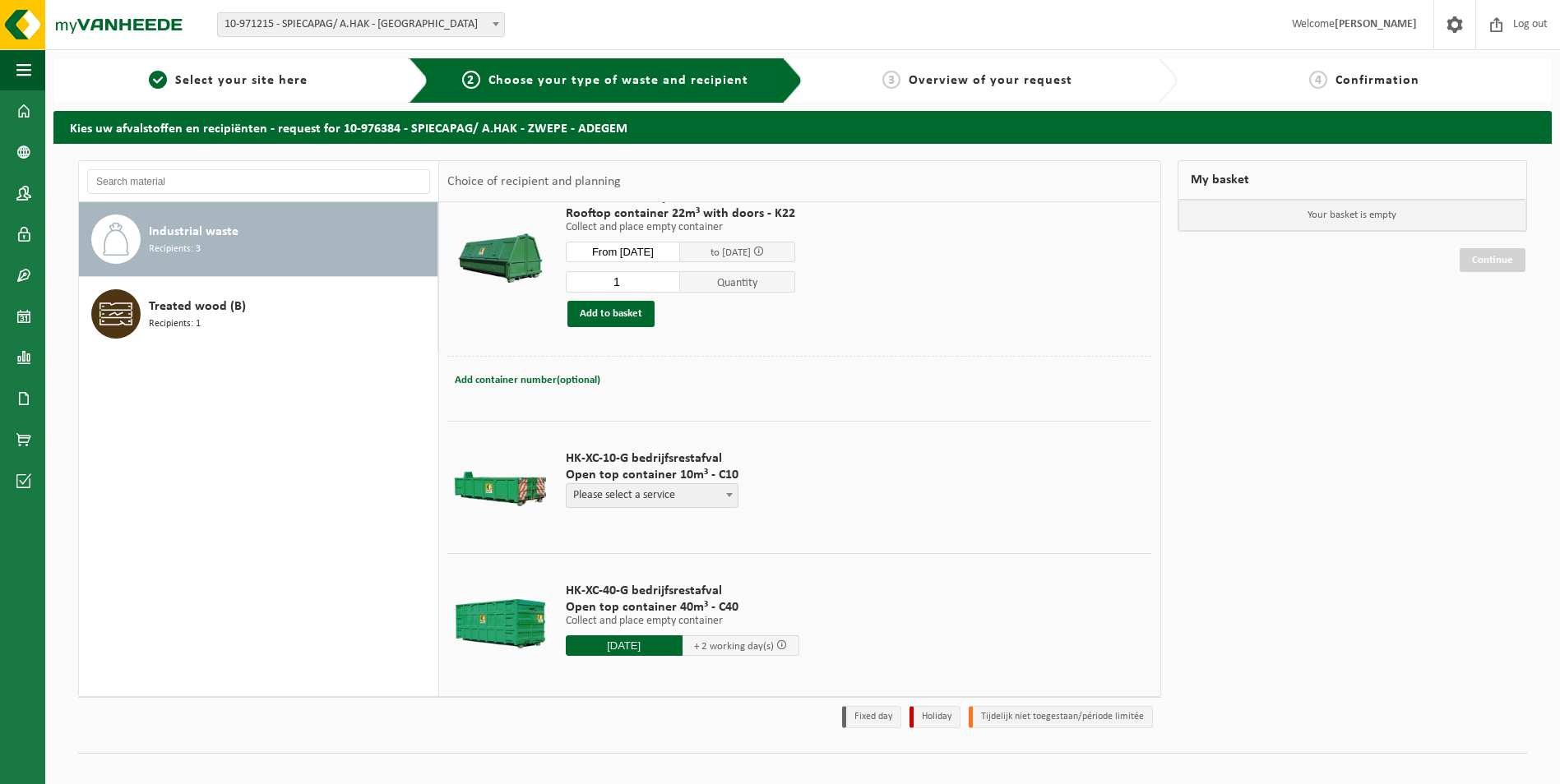
scroll to position [63, 0]
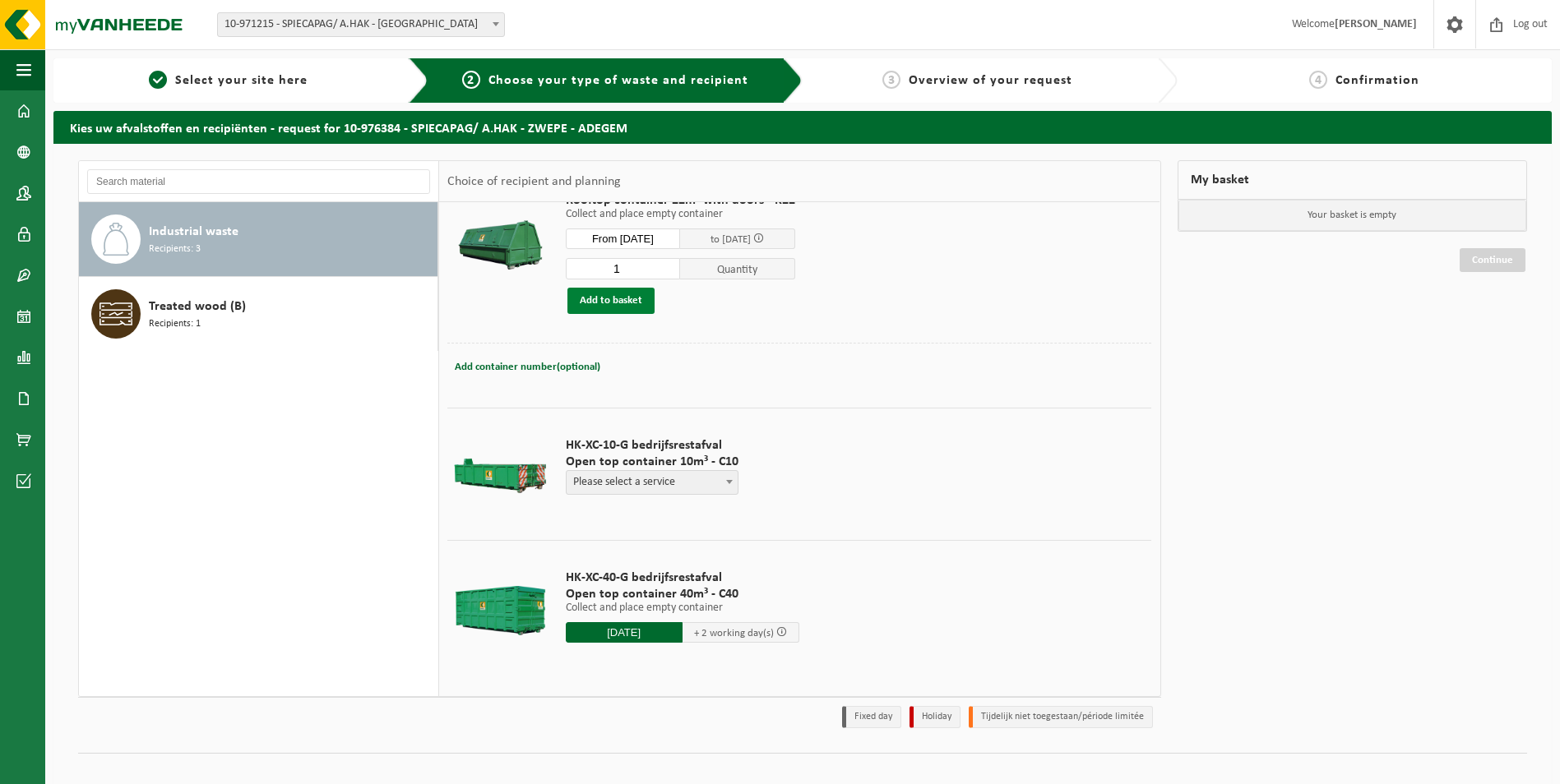
click at [596, 300] on button "Add to basket" at bounding box center [611, 300] width 87 height 26
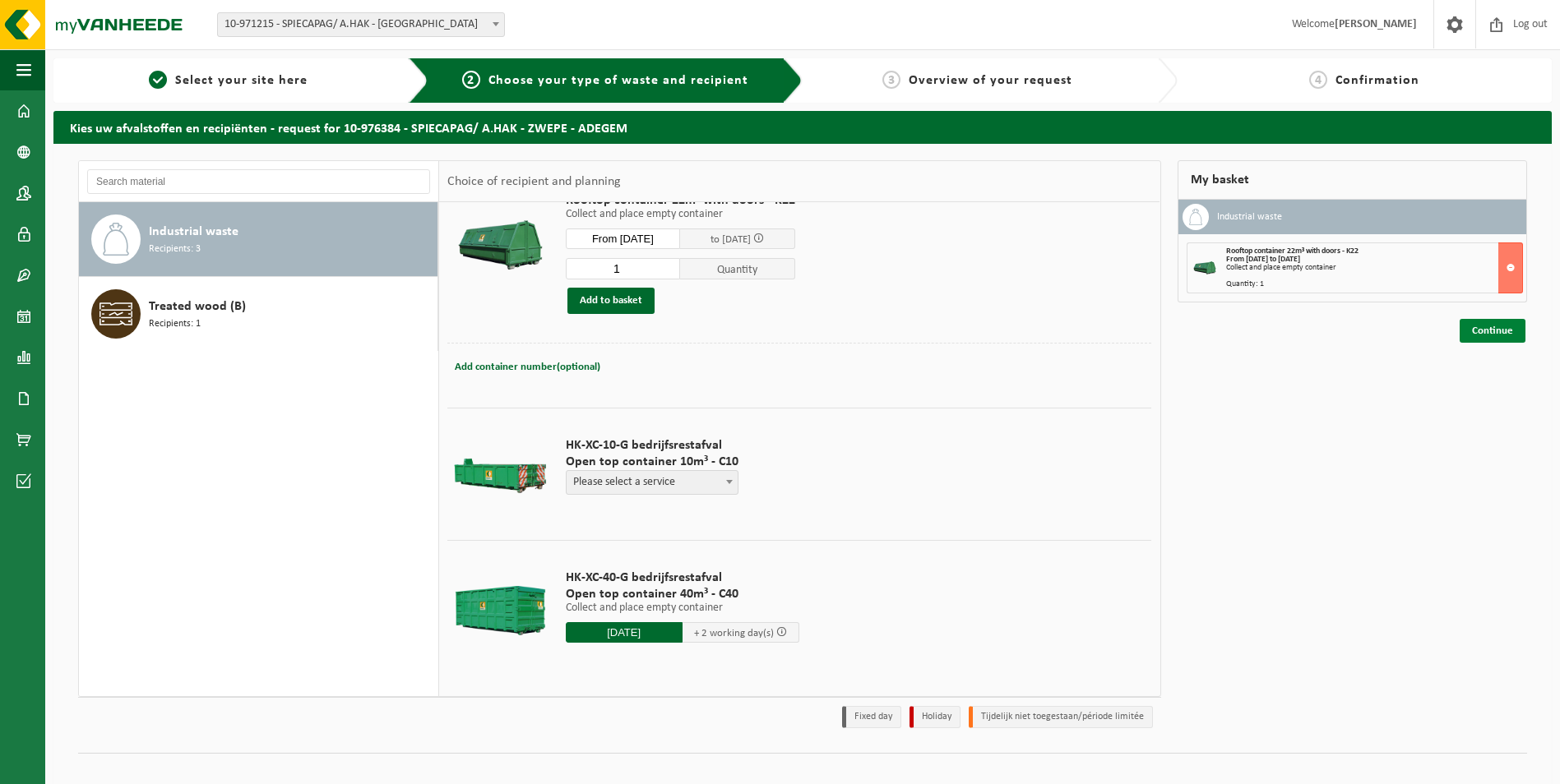
click at [1485, 330] on link "Continue" at bounding box center [1492, 331] width 66 height 24
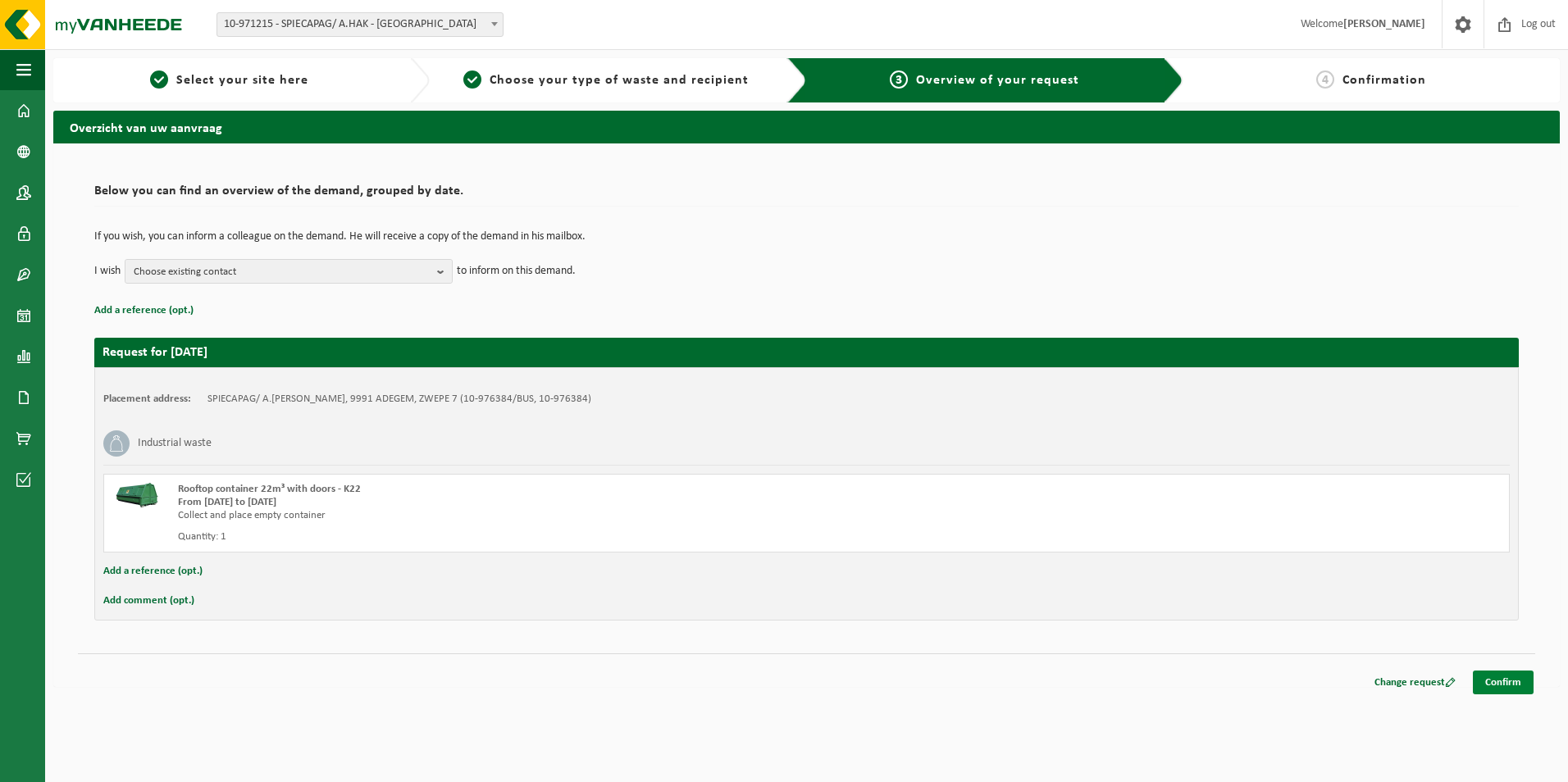
click at [1495, 682] on link "Confirm" at bounding box center [1502, 682] width 60 height 24
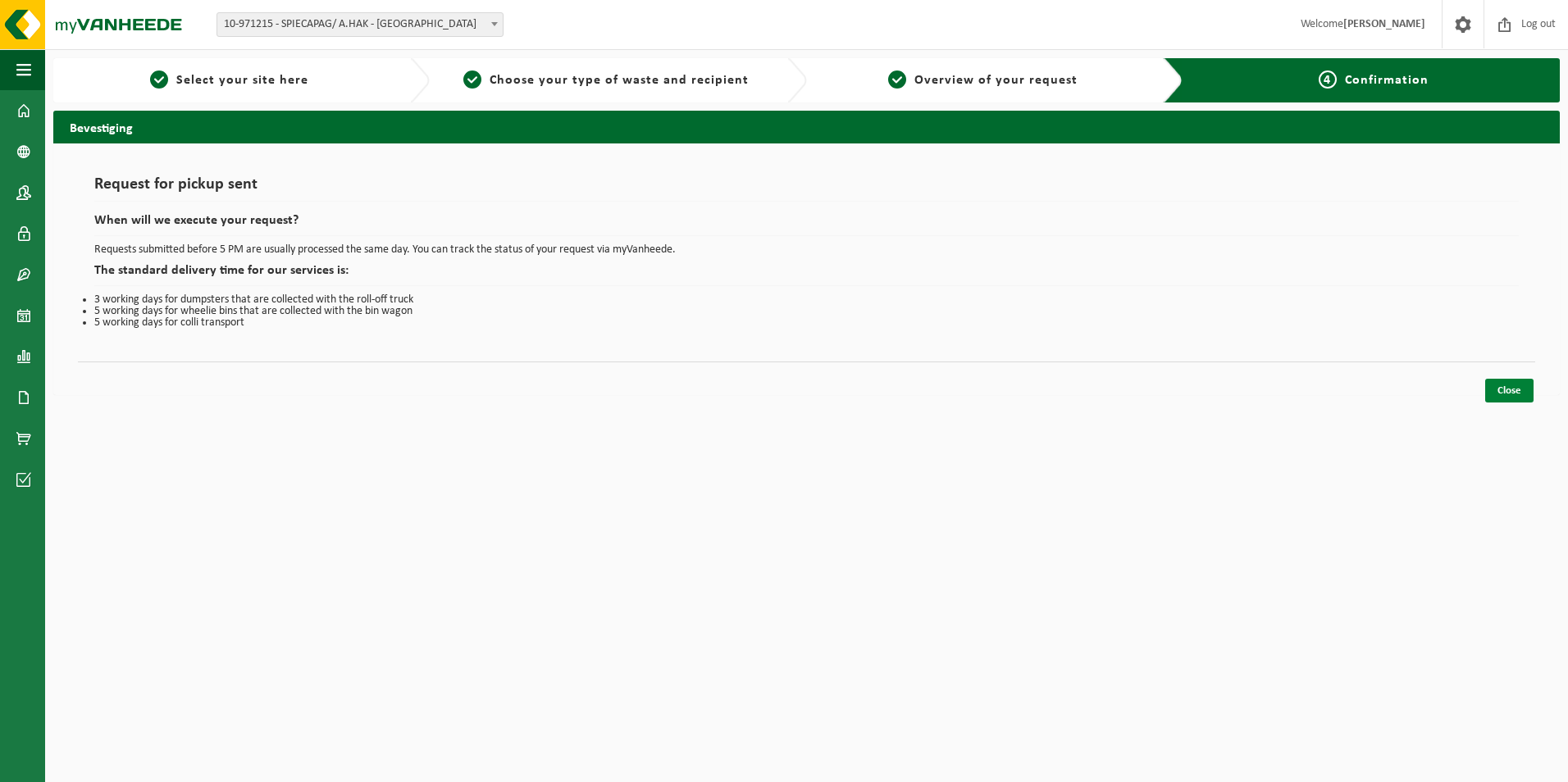
drag, startPoint x: 1501, startPoint y: 388, endPoint x: 1469, endPoint y: 407, distance: 37.2
click at [1500, 389] on link "Close" at bounding box center [1509, 391] width 49 height 24
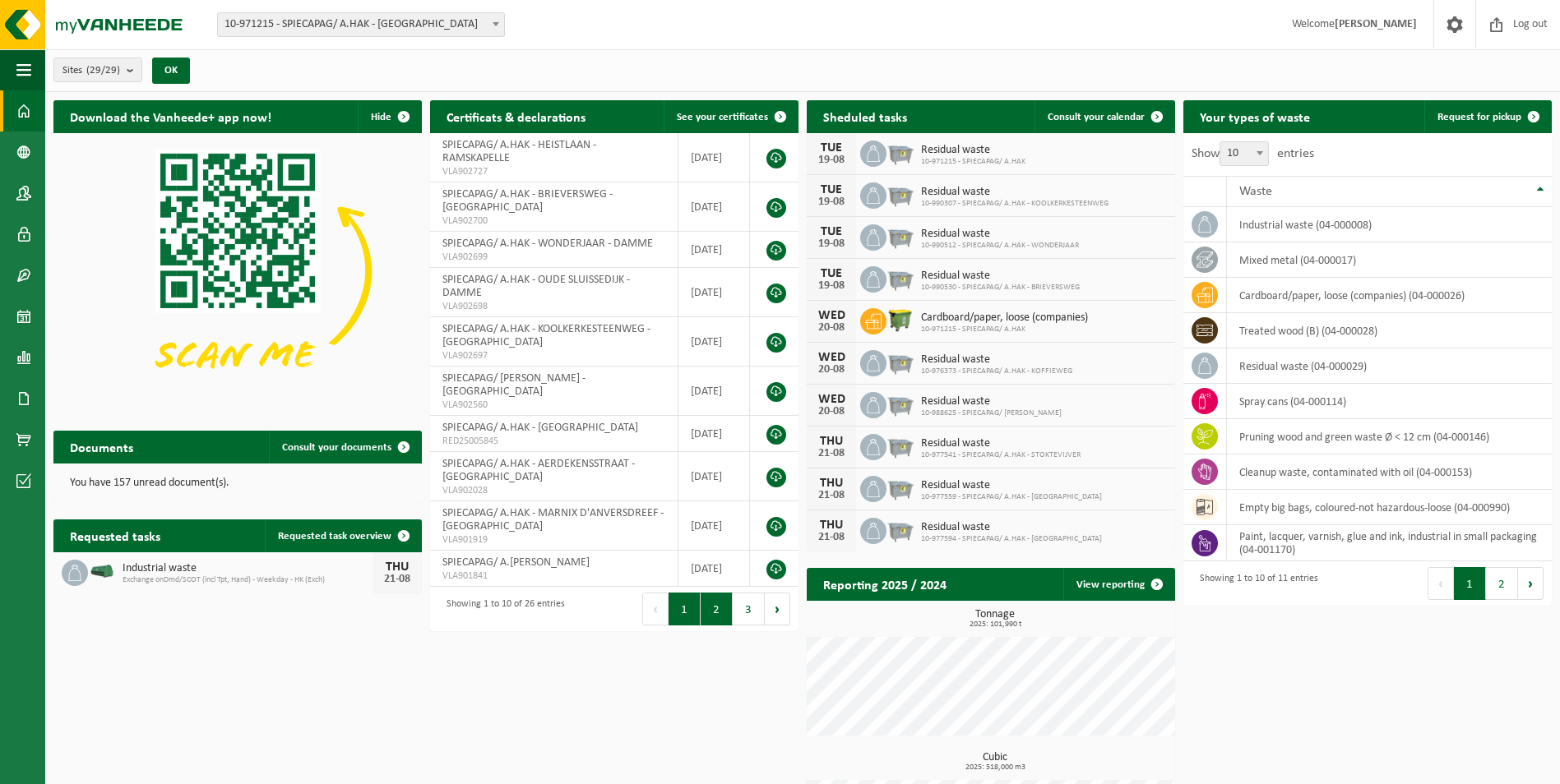
click at [719, 610] on button "2" at bounding box center [717, 609] width 32 height 33
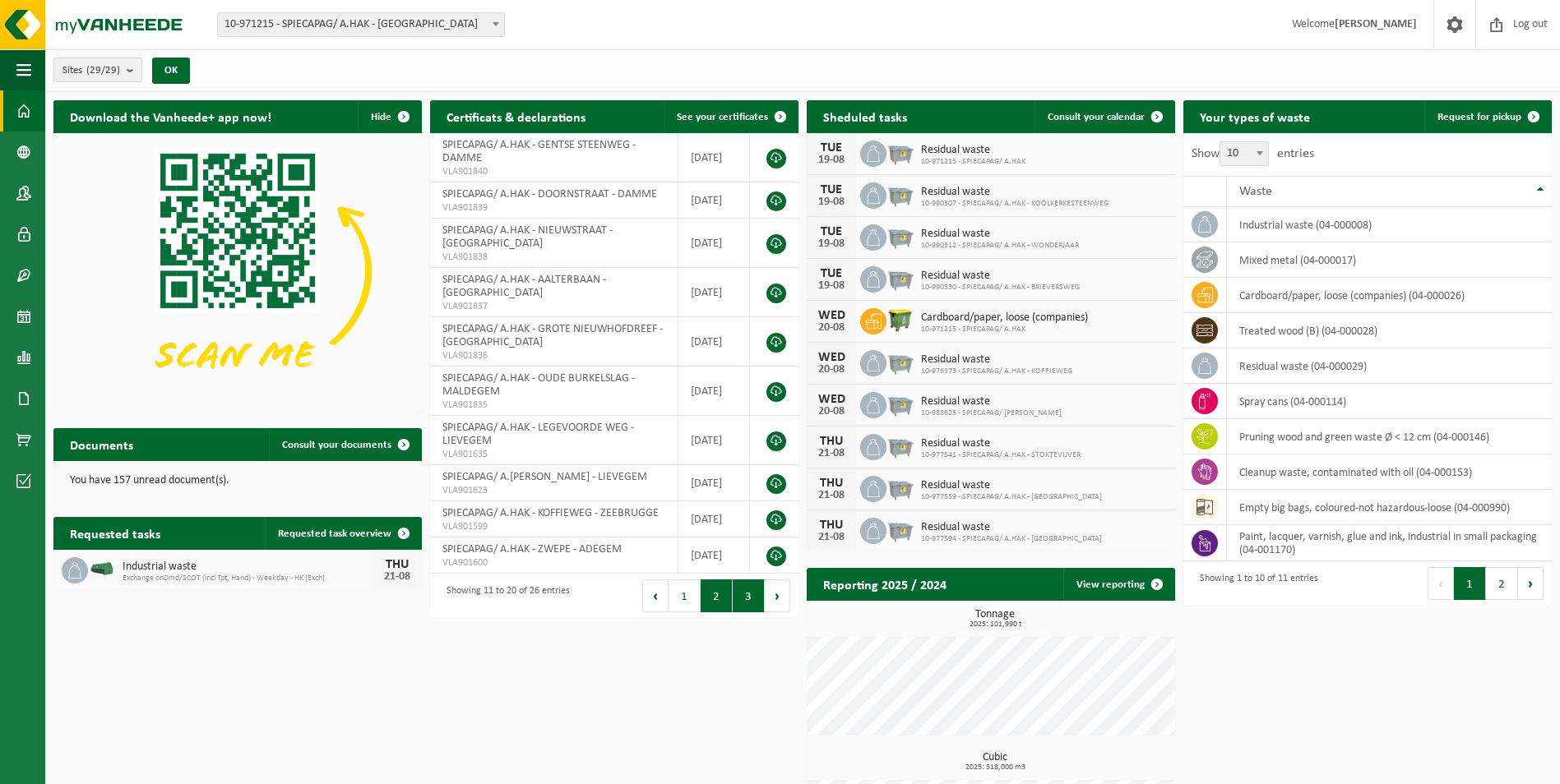
click at [749, 601] on button "3" at bounding box center [748, 595] width 32 height 33
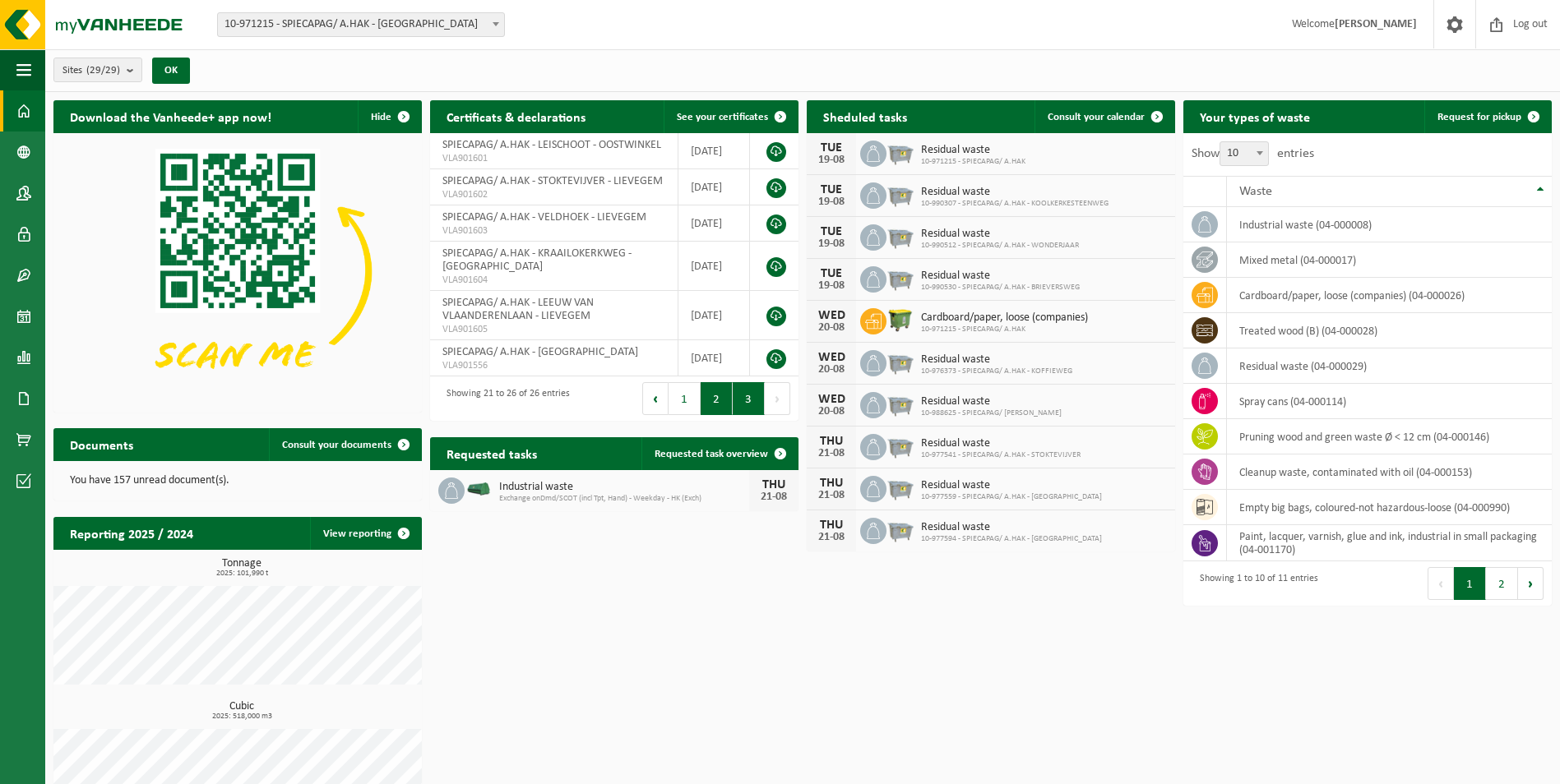
click at [714, 402] on button "2" at bounding box center [717, 398] width 32 height 33
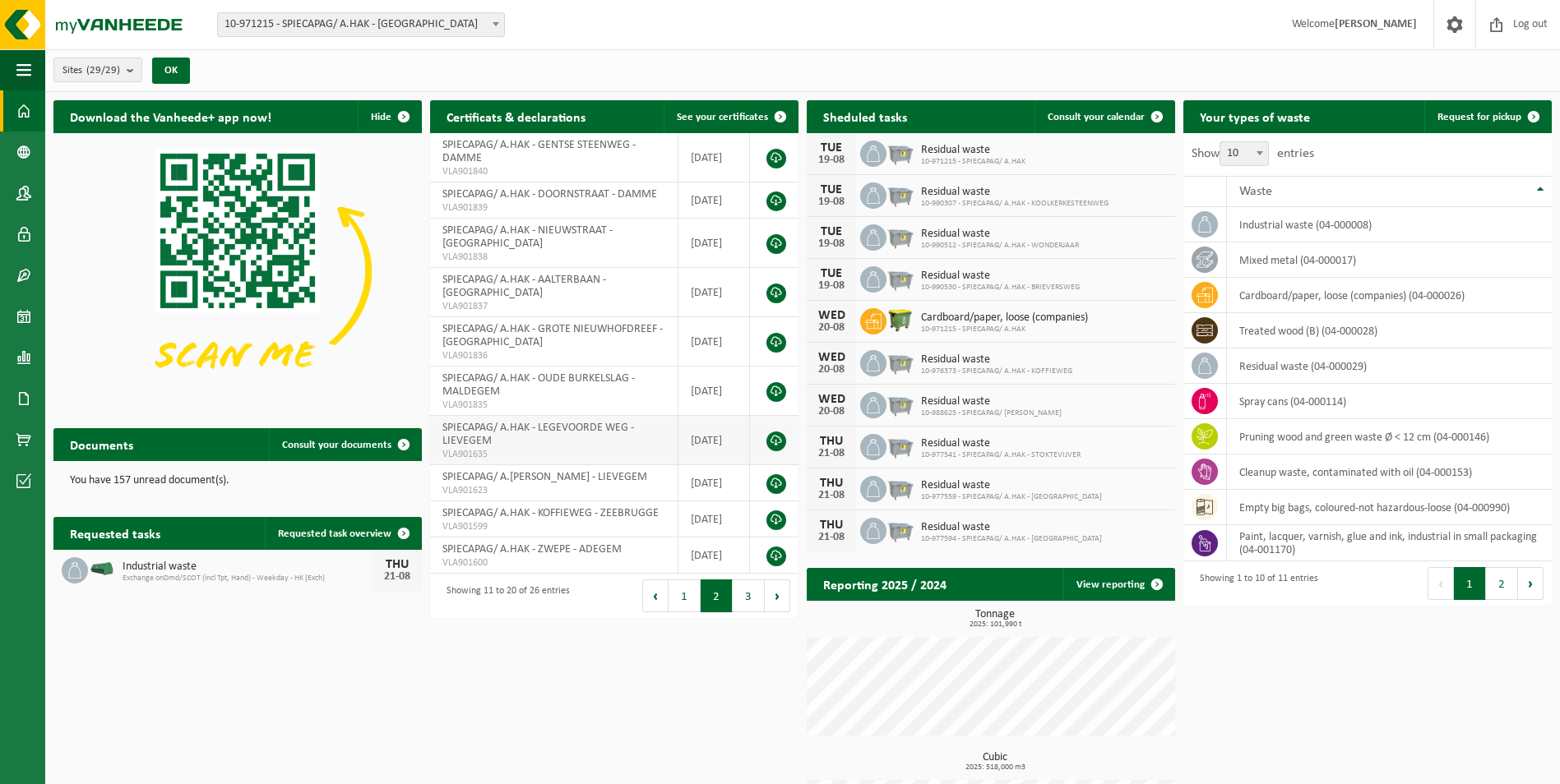
click at [590, 427] on td "SPIECAPAG/ A.HAK - LEGEVOORDE WEG - LIEVEGEM VLA901635" at bounding box center [554, 440] width 248 height 49
click at [679, 595] on button "1" at bounding box center [684, 595] width 32 height 33
